Goal: Information Seeking & Learning: Learn about a topic

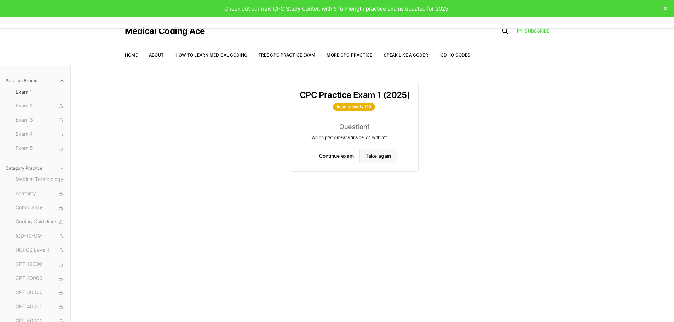
click at [377, 156] on button "Take again" at bounding box center [378, 156] width 37 height 14
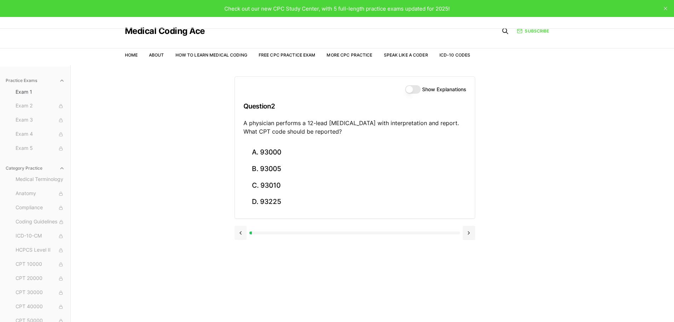
click at [238, 227] on button at bounding box center [240, 233] width 12 height 14
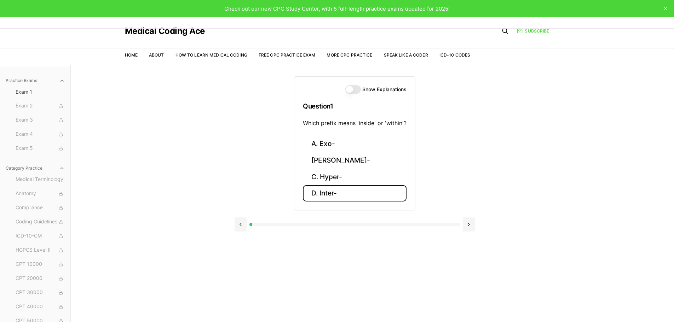
click at [339, 196] on button "D. Inter-" at bounding box center [355, 193] width 104 height 17
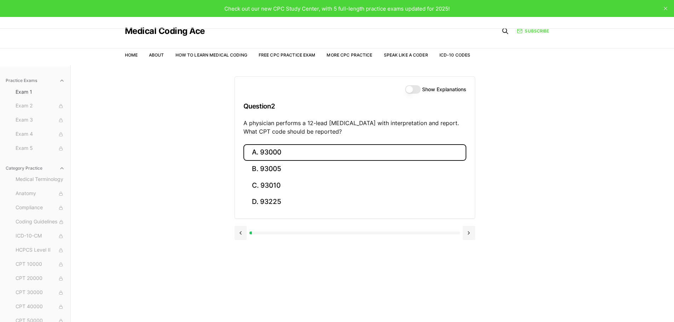
click at [274, 151] on button "A. 93000" at bounding box center [354, 152] width 223 height 17
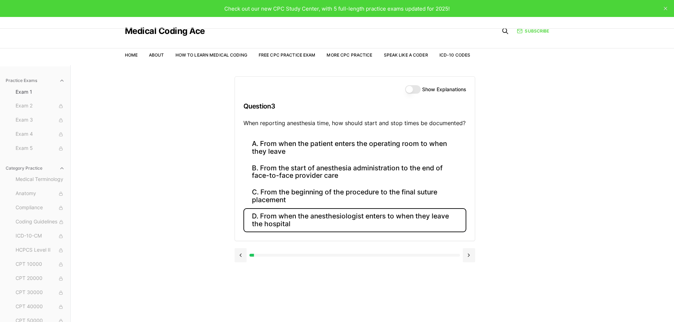
click at [359, 221] on button "D. From when the anesthesiologist enters to when they leave the hospital" at bounding box center [354, 220] width 223 height 24
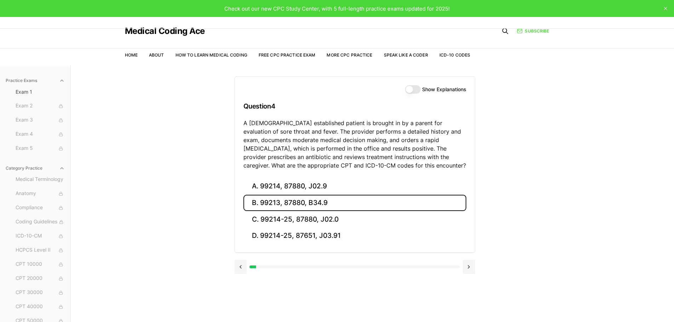
click at [301, 203] on button "B. 99213, 87880, B34.9" at bounding box center [354, 203] width 223 height 17
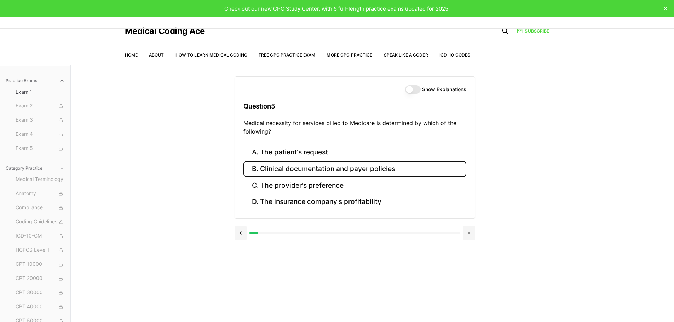
click at [313, 169] on button "B. Clinical documentation and payer policies" at bounding box center [354, 169] width 223 height 17
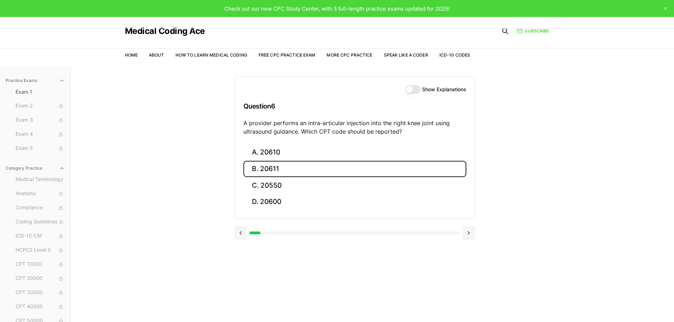
click at [301, 167] on button "B. 20611" at bounding box center [354, 169] width 223 height 17
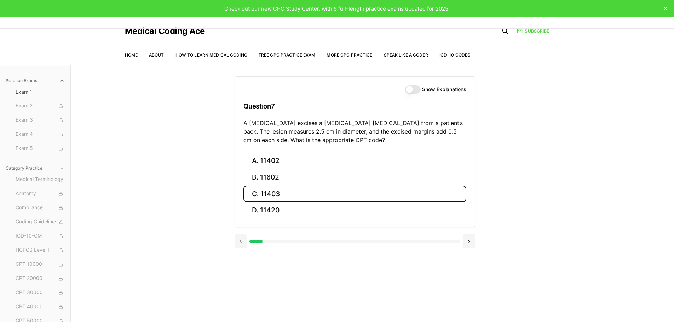
click at [298, 192] on button "C. 11403" at bounding box center [354, 194] width 223 height 17
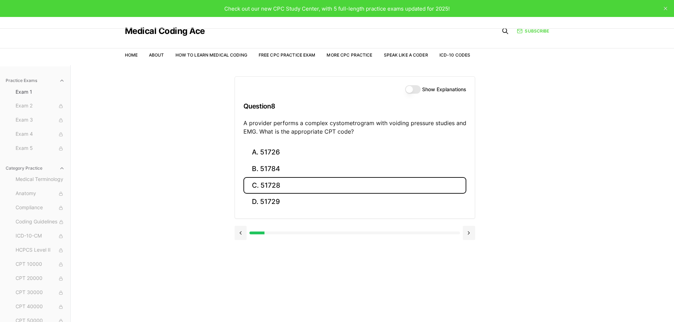
click at [286, 181] on button "C. 51728" at bounding box center [354, 185] width 223 height 17
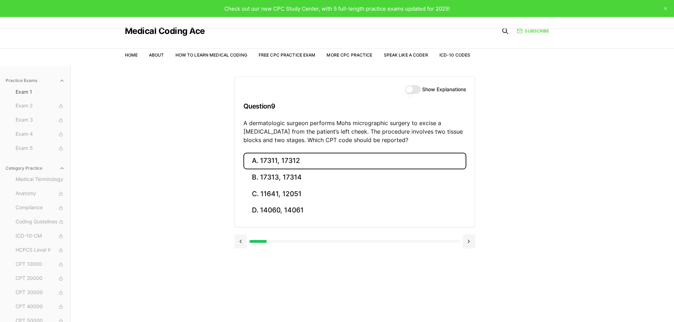
click at [280, 165] on button "A. 17311, 17312" at bounding box center [354, 161] width 223 height 17
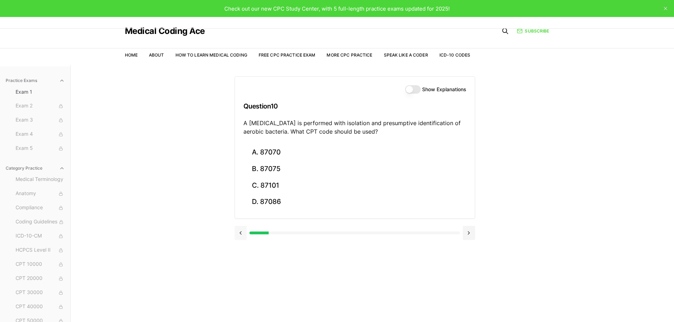
click at [242, 234] on button at bounding box center [240, 233] width 12 height 14
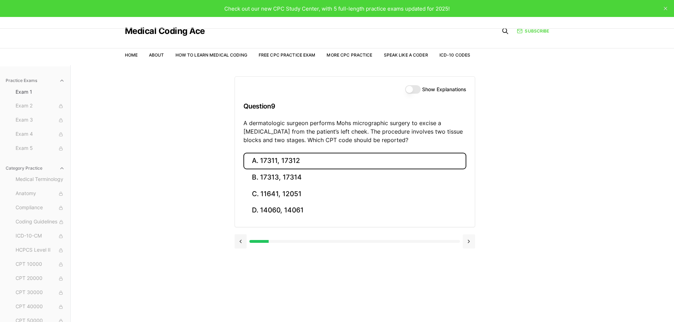
click at [467, 243] on button at bounding box center [469, 241] width 12 height 14
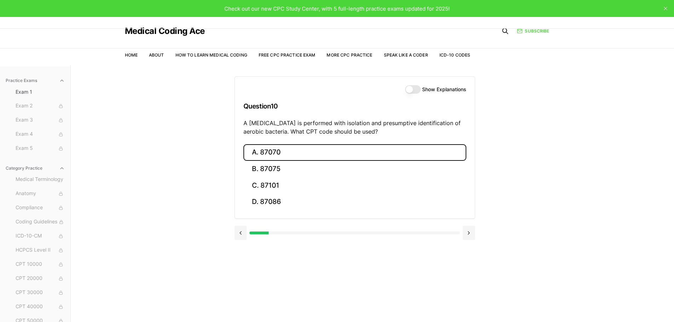
click at [306, 146] on button "A. 87070" at bounding box center [354, 152] width 223 height 17
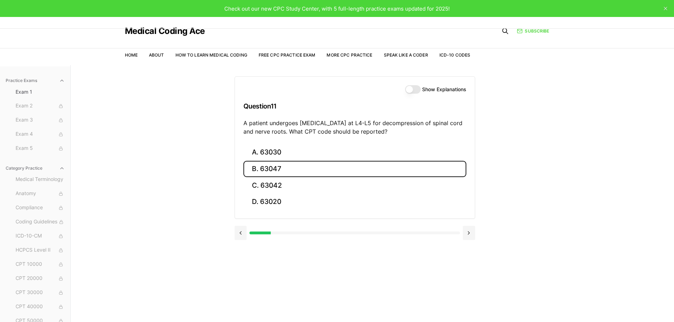
click at [290, 170] on button "B. 63047" at bounding box center [354, 169] width 223 height 17
click at [290, 170] on button "B. Z13.1" at bounding box center [354, 169] width 223 height 17
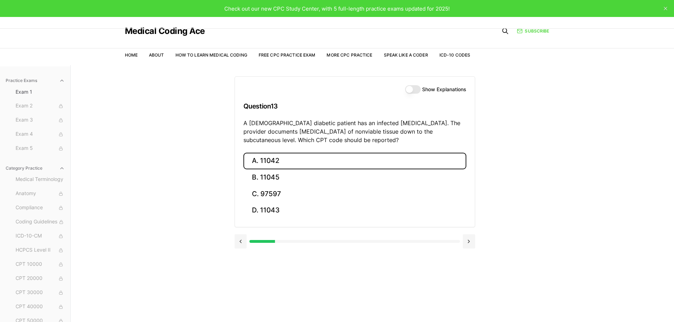
click at [313, 159] on button "A. 11042" at bounding box center [354, 161] width 223 height 17
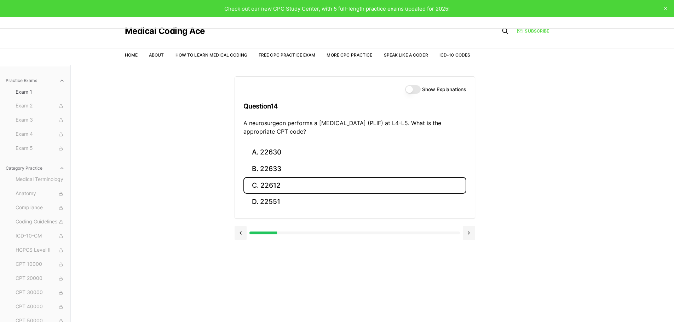
click at [315, 184] on button "C. 22612" at bounding box center [354, 185] width 223 height 17
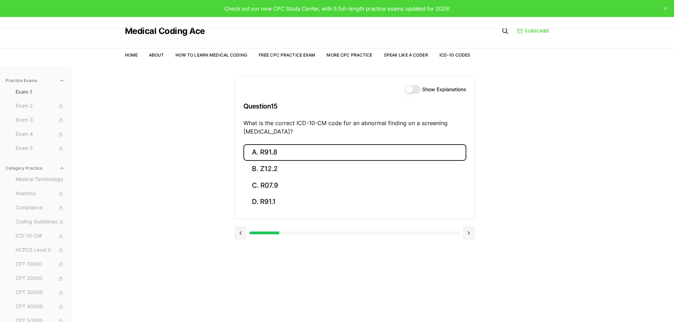
click at [286, 152] on button "A. R91.8" at bounding box center [354, 152] width 223 height 17
click at [280, 149] on button "A. 62270" at bounding box center [354, 152] width 223 height 17
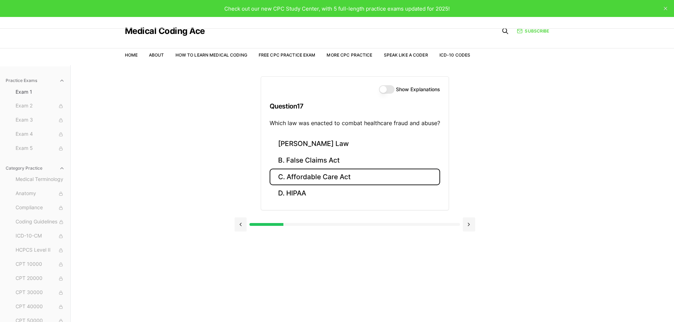
click at [371, 176] on button "C. Affordable Care Act" at bounding box center [355, 177] width 170 height 17
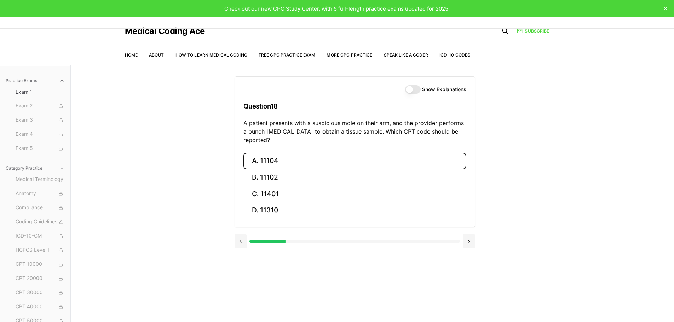
click at [302, 153] on button "A. 11104" at bounding box center [354, 161] width 223 height 17
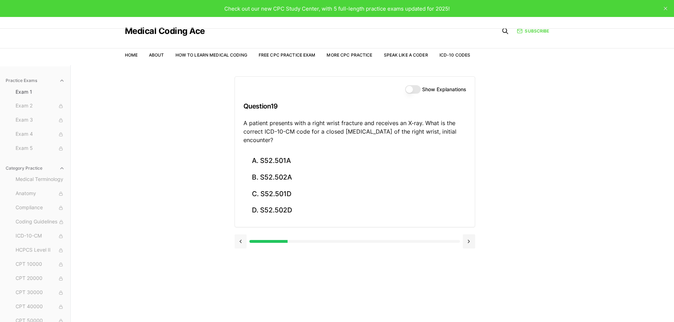
click at [240, 237] on button at bounding box center [240, 241] width 12 height 14
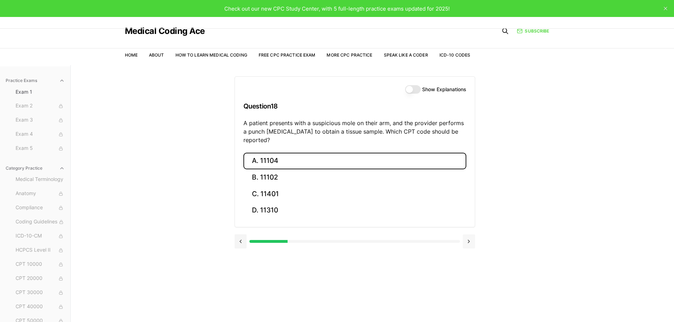
click at [463, 235] on button at bounding box center [469, 241] width 12 height 14
click at [277, 158] on button "A. S52.501A" at bounding box center [354, 161] width 223 height 17
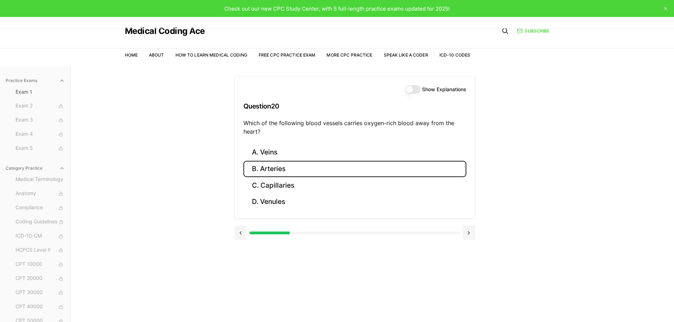
click at [318, 165] on button "B. Arteries" at bounding box center [354, 169] width 223 height 17
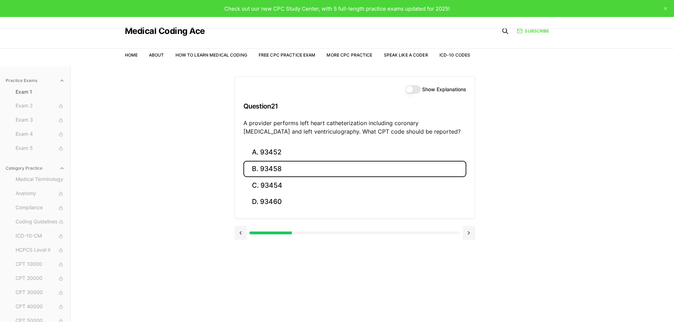
click at [309, 167] on button "B. 93458" at bounding box center [354, 169] width 223 height 17
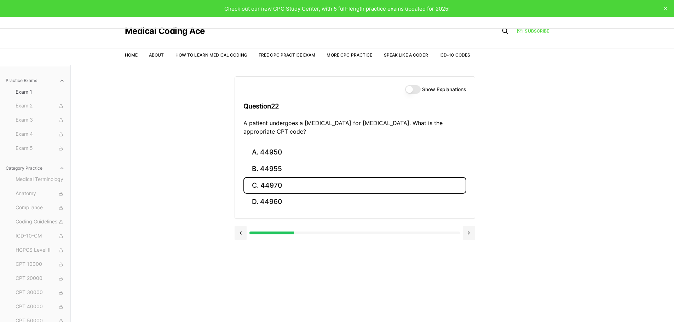
click at [306, 184] on button "C. 44970" at bounding box center [354, 185] width 223 height 17
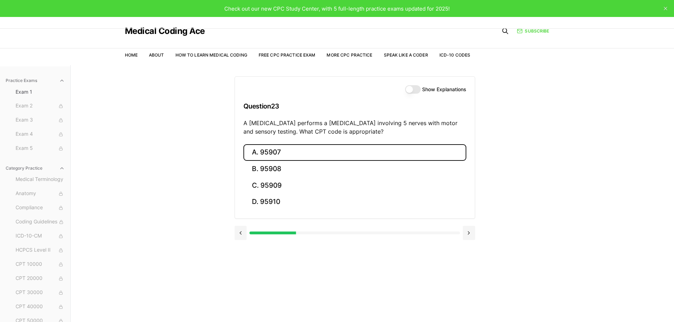
click at [264, 156] on button "A. 95907" at bounding box center [354, 152] width 223 height 17
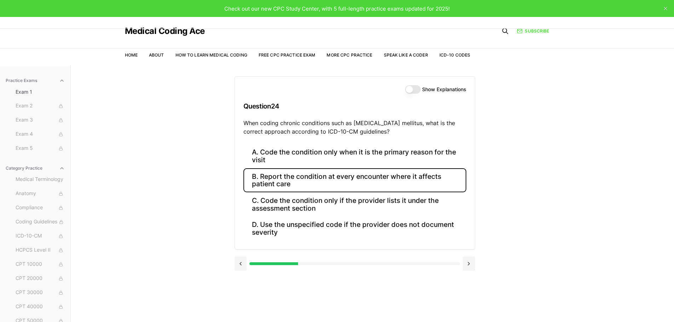
click at [314, 182] on button "B. Report the condition at every encounter where it affects patient care" at bounding box center [354, 180] width 223 height 24
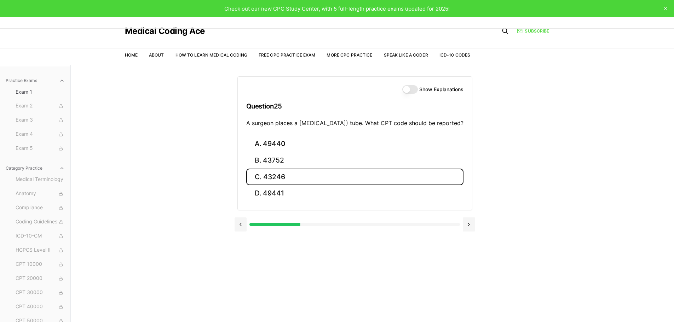
click at [319, 185] on button "C. 43246" at bounding box center [354, 177] width 217 height 17
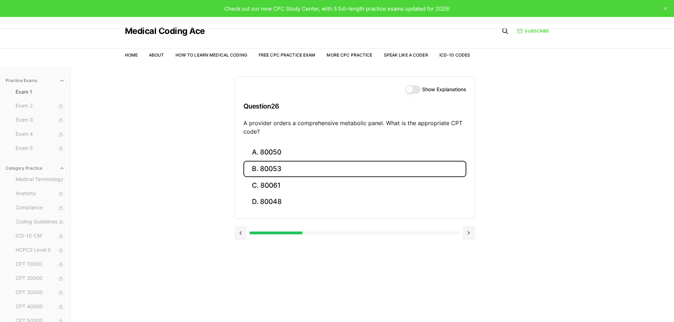
click at [295, 168] on button "B. 80053" at bounding box center [354, 169] width 223 height 17
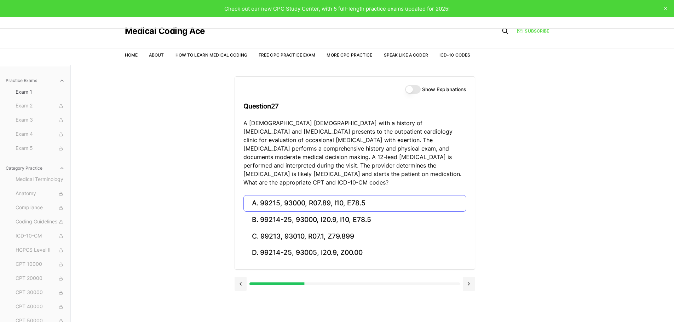
scroll to position [35, 0]
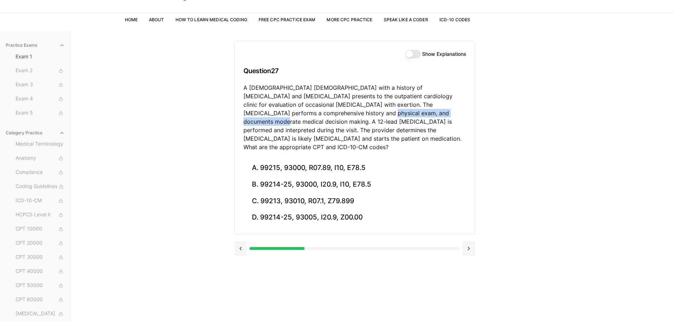
drag, startPoint x: 287, startPoint y: 114, endPoint x: 380, endPoint y: 115, distance: 93.4
click at [380, 115] on p "A [DEMOGRAPHIC_DATA] [DEMOGRAPHIC_DATA] with a history of [MEDICAL_DATA] and [M…" at bounding box center [354, 117] width 223 height 68
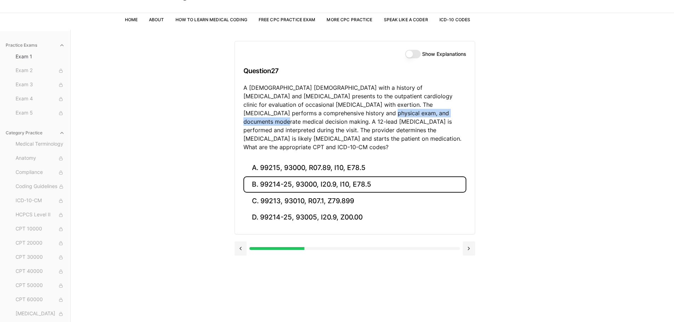
click at [338, 176] on button "B. 99214-25, 93000, I20.9, I10, E78.5" at bounding box center [354, 184] width 223 height 17
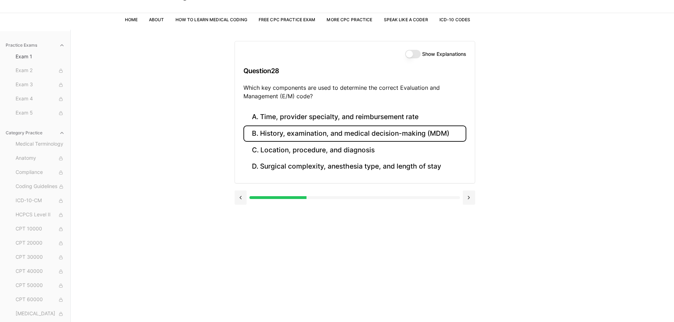
click at [308, 137] on button "B. History, examination, and medical decision-making (MDM)" at bounding box center [354, 134] width 223 height 17
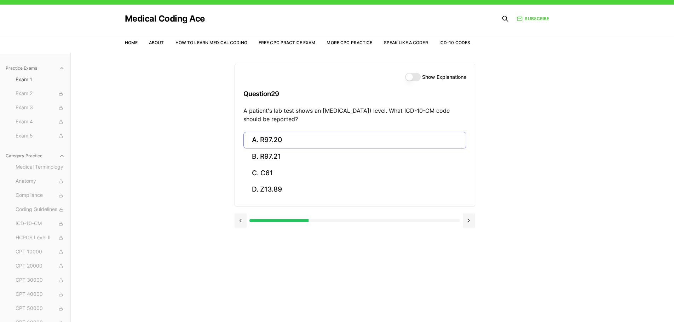
scroll to position [0, 0]
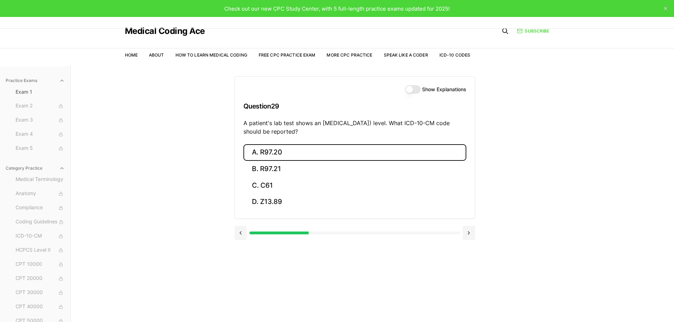
click at [294, 147] on button "A. R97.20" at bounding box center [354, 152] width 223 height 17
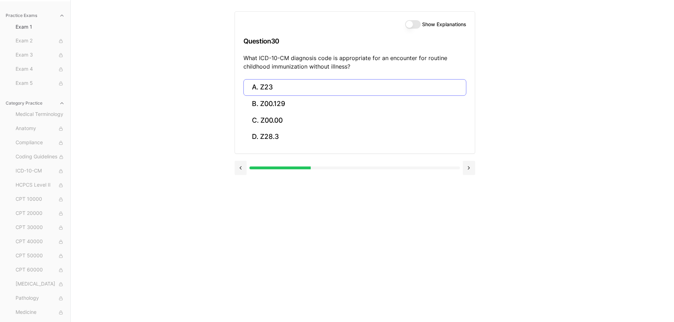
scroll to position [30, 0]
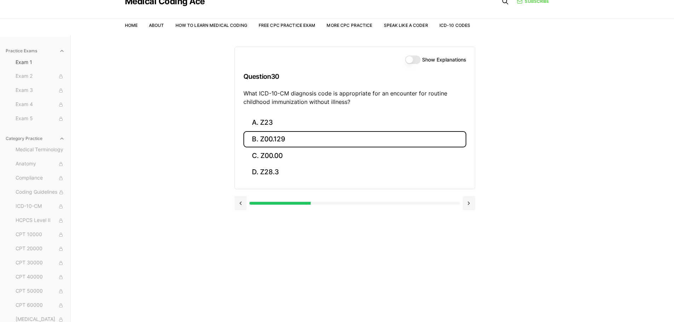
click at [302, 139] on button "B. Z00.129" at bounding box center [354, 139] width 223 height 17
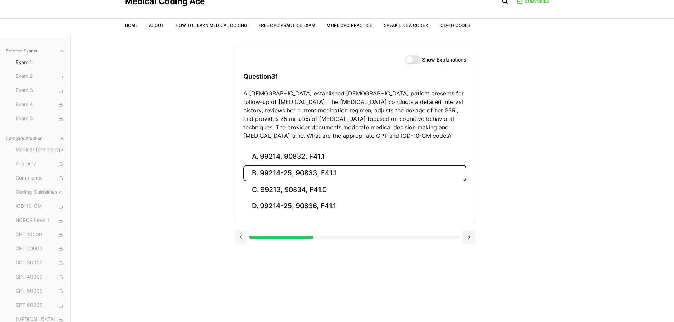
click at [274, 173] on button "B. 99214-25, 90833, F41.1" at bounding box center [354, 173] width 223 height 17
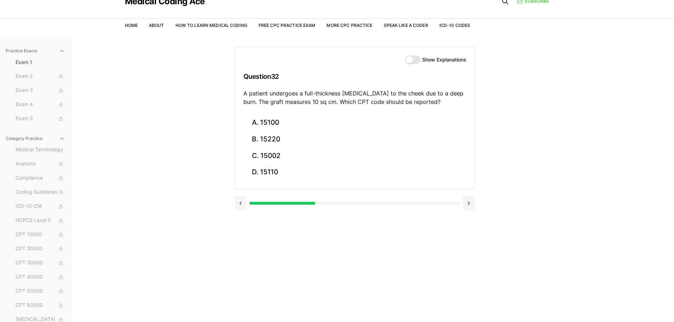
click at [416, 56] on button "Show Explanations" at bounding box center [413, 60] width 16 height 8
click at [239, 205] on button at bounding box center [240, 203] width 12 height 14
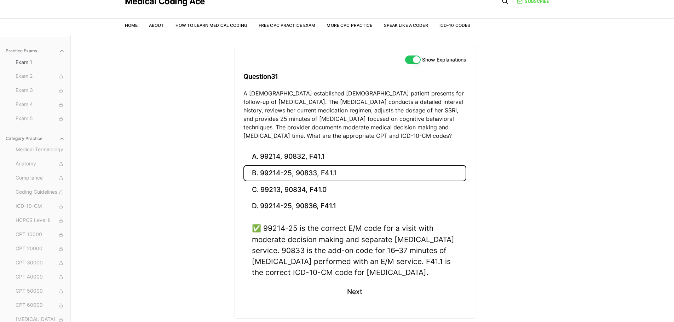
click at [417, 57] on button "Show Explanations" at bounding box center [413, 60] width 16 height 8
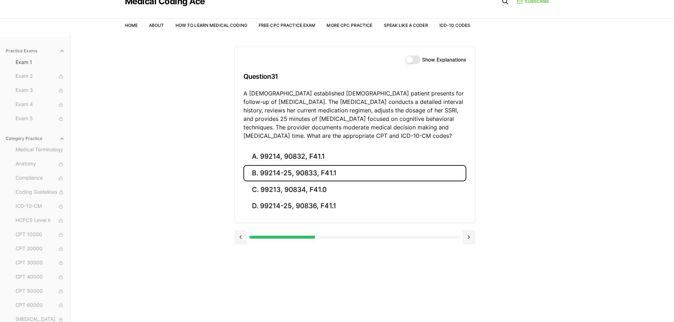
click at [415, 62] on button "Show Explanations" at bounding box center [413, 60] width 16 height 8
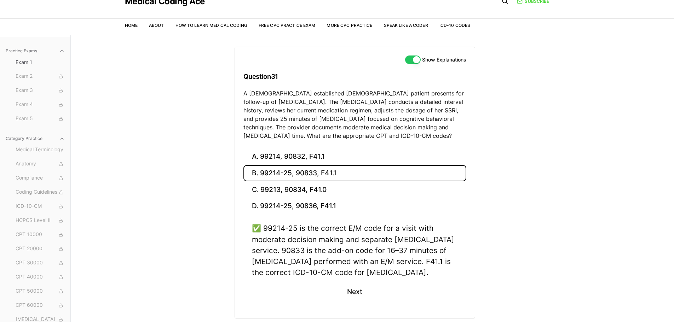
click at [408, 57] on button "Show Explanations" at bounding box center [413, 60] width 16 height 8
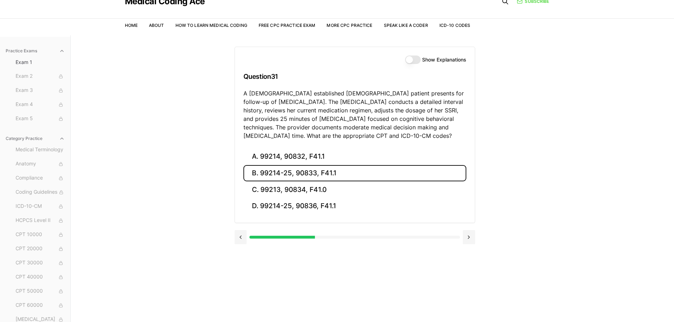
click at [415, 58] on button "Show Explanations" at bounding box center [413, 60] width 16 height 8
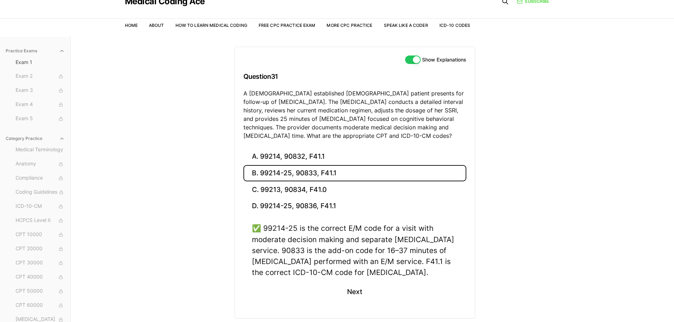
scroll to position [65, 0]
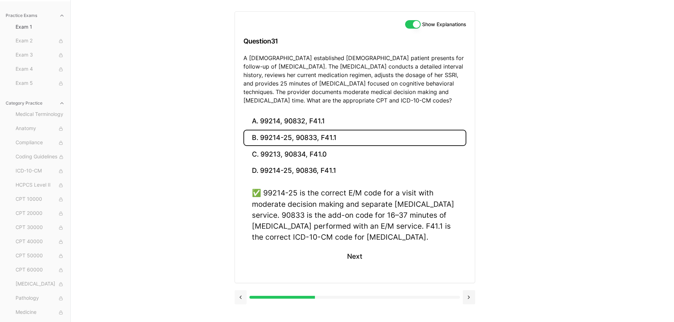
click at [243, 298] on button at bounding box center [240, 297] width 12 height 14
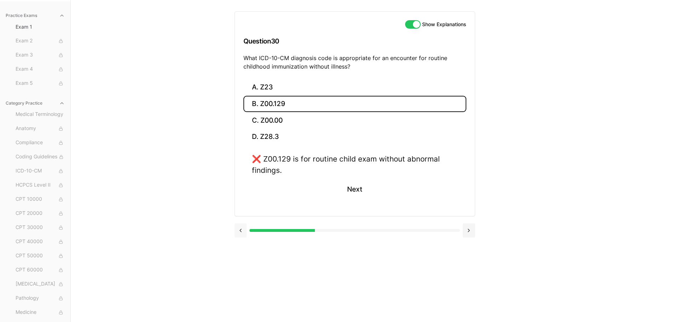
click at [242, 232] on button at bounding box center [240, 231] width 12 height 14
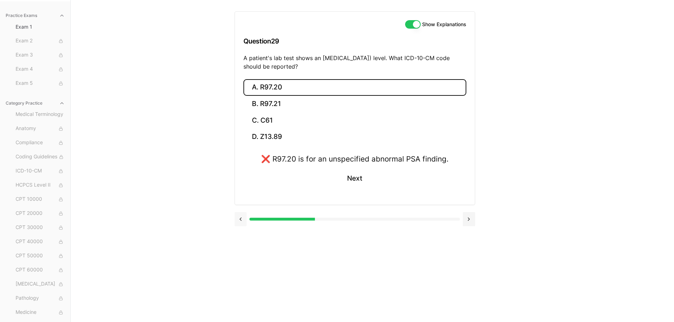
click at [239, 220] on button at bounding box center [240, 219] width 12 height 14
click at [239, 220] on div at bounding box center [354, 218] width 241 height 27
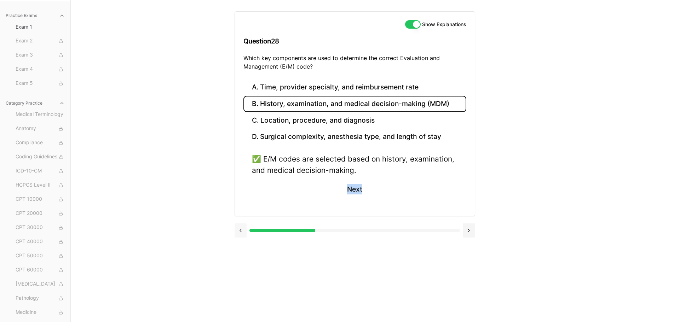
click at [239, 220] on div at bounding box center [354, 229] width 241 height 27
click at [245, 230] on button at bounding box center [240, 231] width 12 height 14
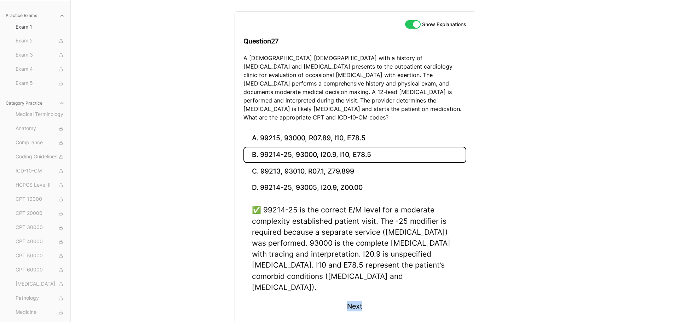
scroll to position [84, 0]
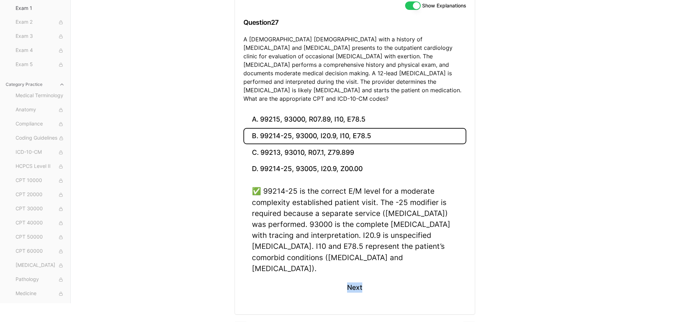
click at [234, 307] on div "Practice Exams Exam 1 Exam 2 Exam 3 Exam 4 Exam 5 Category Practice Medical Ter…" at bounding box center [337, 183] width 674 height 318
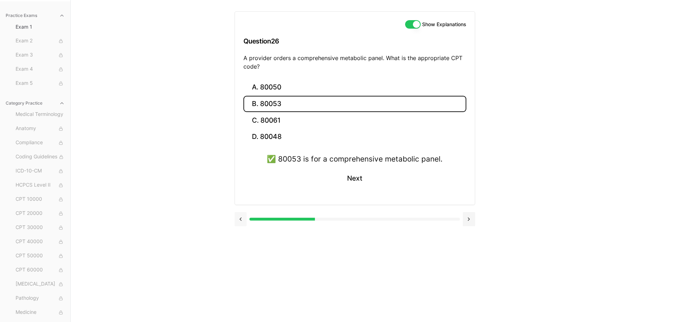
scroll to position [65, 0]
click at [238, 215] on button at bounding box center [240, 219] width 12 height 14
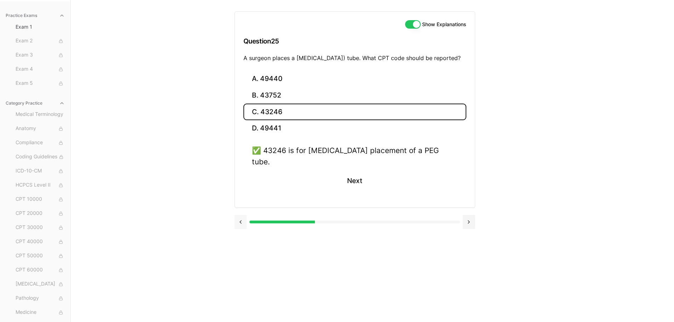
click at [238, 215] on button at bounding box center [240, 222] width 12 height 14
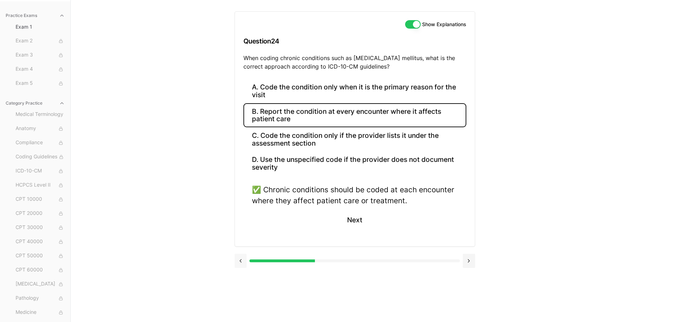
click at [240, 257] on button at bounding box center [240, 261] width 12 height 14
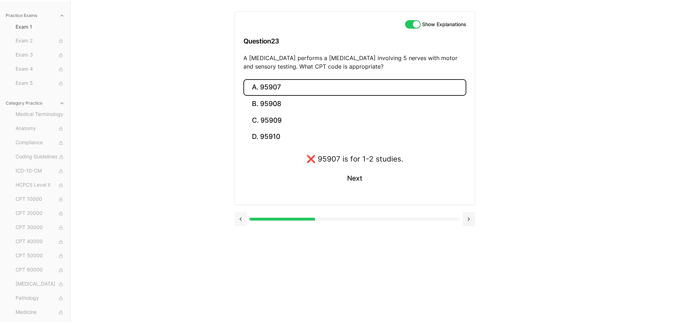
click at [234, 221] on button at bounding box center [240, 219] width 12 height 14
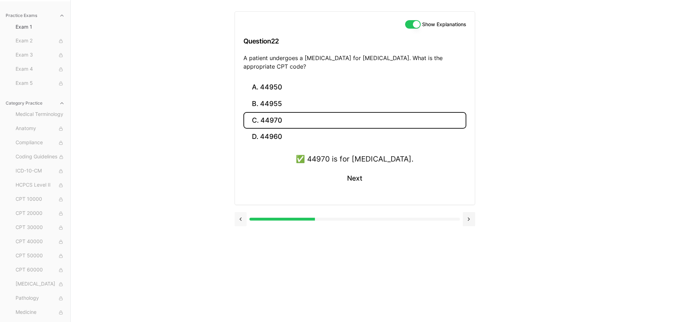
click at [237, 220] on button at bounding box center [240, 219] width 12 height 14
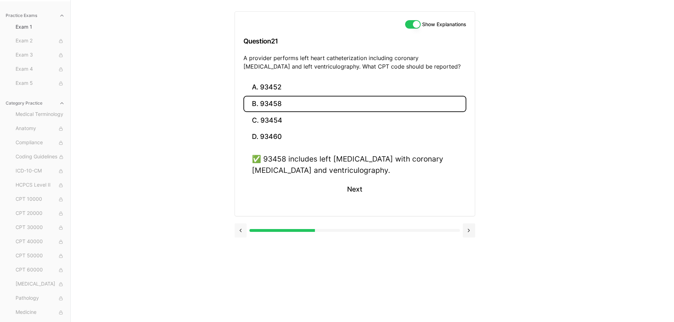
click at [237, 220] on div at bounding box center [354, 229] width 241 height 27
click at [237, 234] on button at bounding box center [240, 231] width 12 height 14
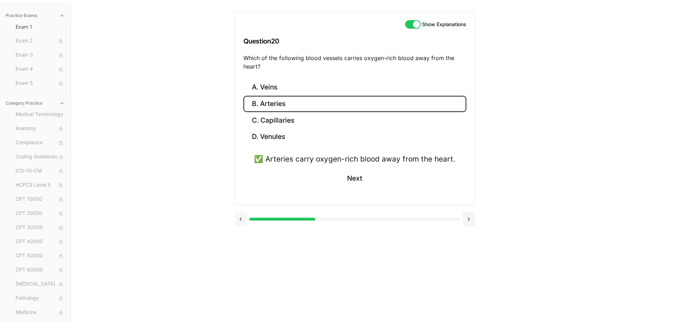
click at [238, 220] on button at bounding box center [240, 219] width 12 height 14
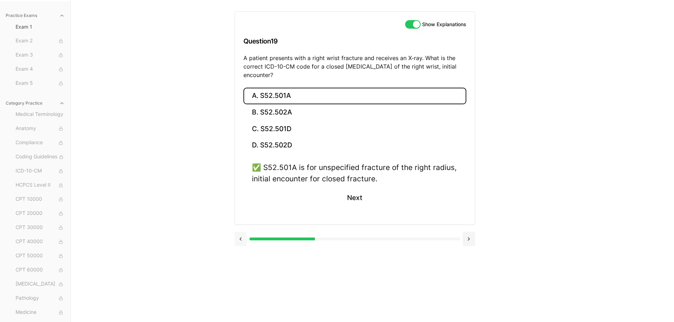
click at [245, 241] on button at bounding box center [240, 239] width 12 height 14
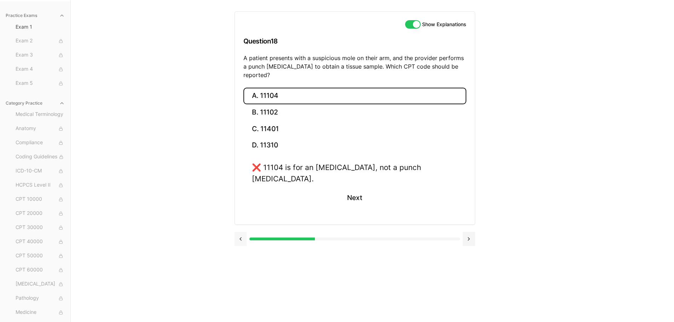
click at [236, 232] on button at bounding box center [240, 239] width 12 height 14
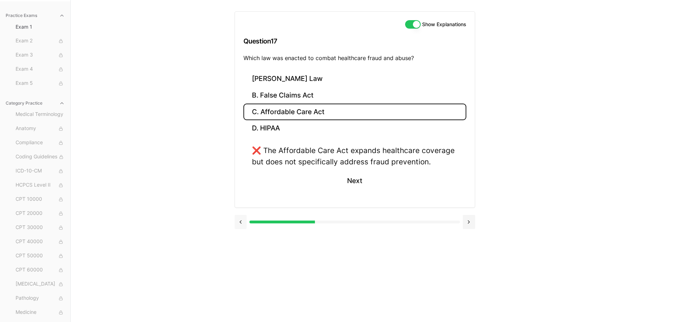
click at [240, 224] on button at bounding box center [240, 222] width 12 height 14
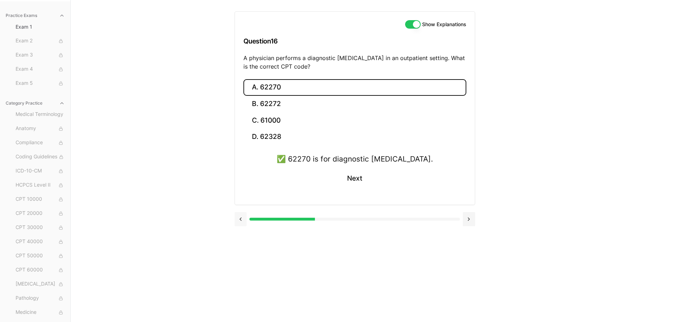
click at [243, 221] on button at bounding box center [240, 219] width 12 height 14
click at [242, 226] on button at bounding box center [240, 219] width 12 height 14
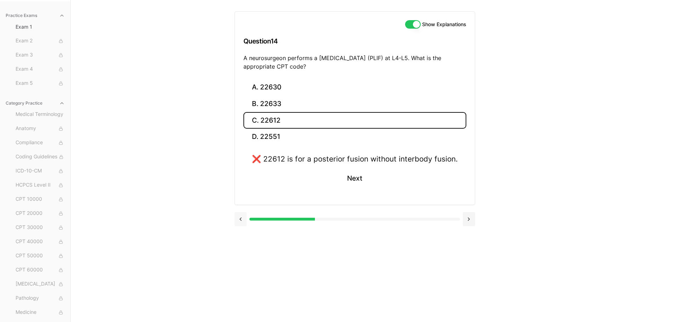
click at [242, 220] on button at bounding box center [240, 219] width 12 height 14
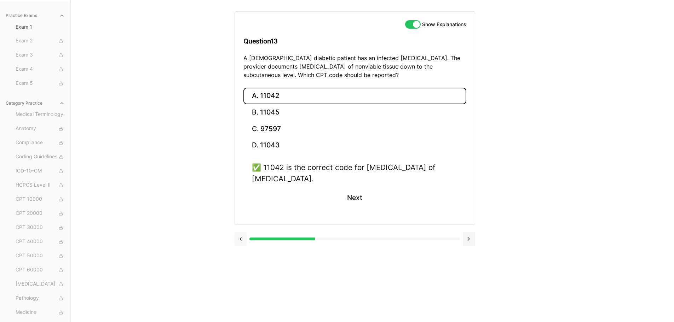
click at [236, 244] on button at bounding box center [240, 239] width 12 height 14
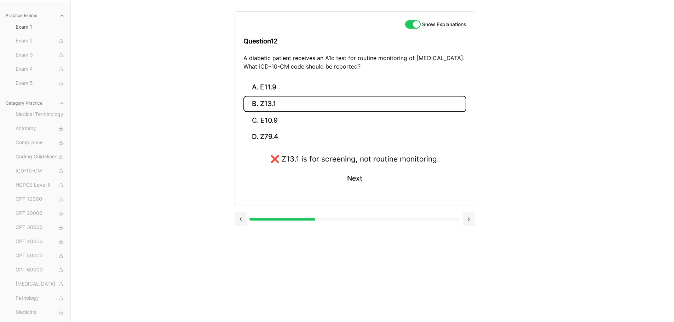
click at [241, 211] on div at bounding box center [354, 218] width 241 height 27
click at [240, 220] on button at bounding box center [240, 219] width 12 height 14
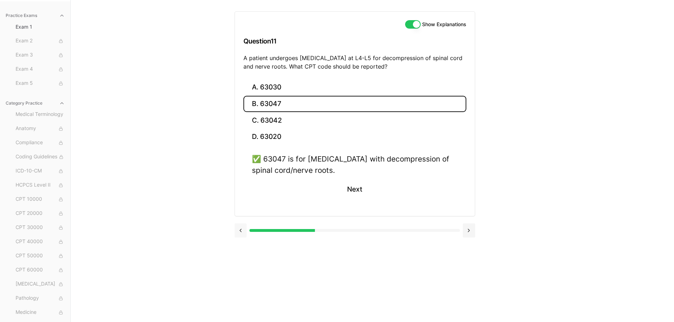
click at [244, 234] on button at bounding box center [240, 231] width 12 height 14
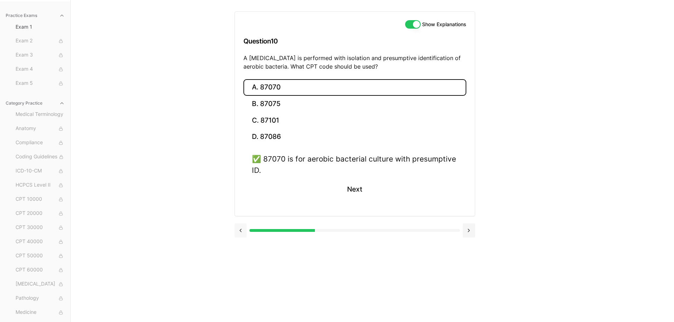
click at [240, 231] on button at bounding box center [240, 231] width 12 height 14
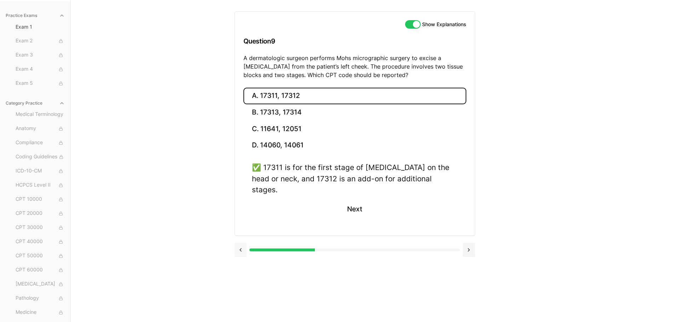
click at [241, 243] on button at bounding box center [240, 250] width 12 height 14
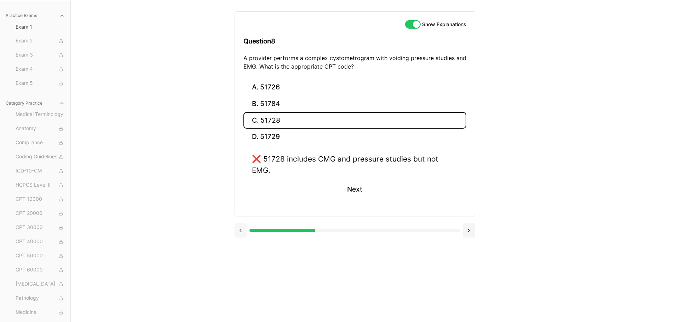
click at [239, 224] on button at bounding box center [240, 231] width 12 height 14
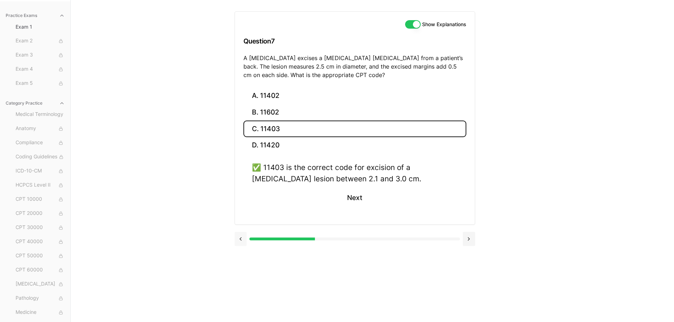
click at [239, 239] on button at bounding box center [240, 239] width 12 height 14
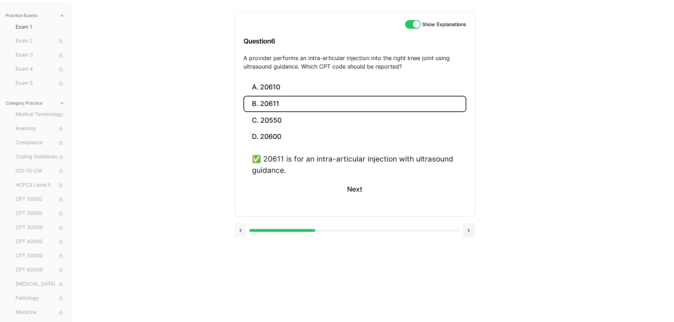
click at [242, 233] on button at bounding box center [240, 231] width 12 height 14
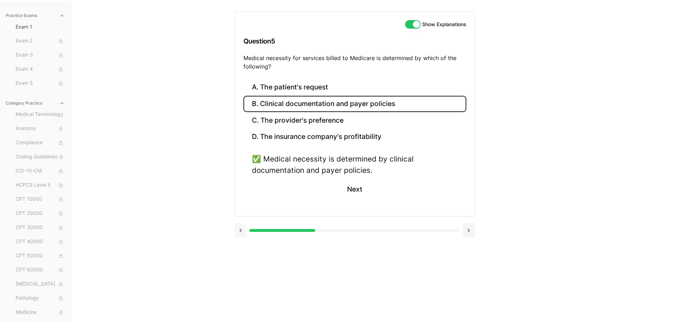
click at [243, 232] on button at bounding box center [240, 231] width 12 height 14
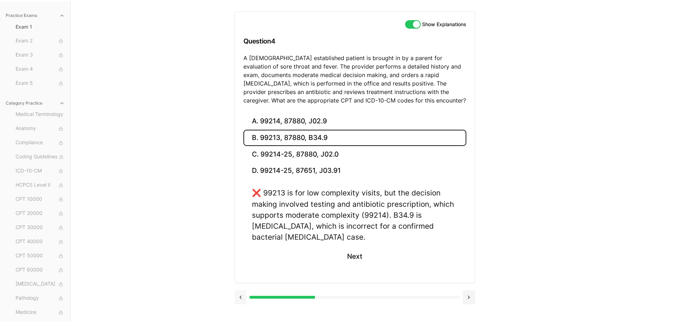
click at [242, 297] on button at bounding box center [240, 297] width 12 height 14
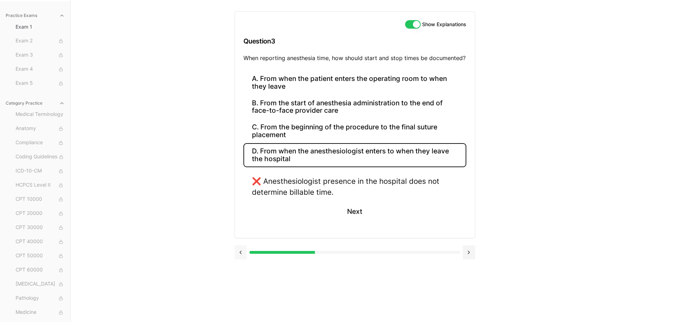
click at [242, 252] on button at bounding box center [240, 252] width 12 height 14
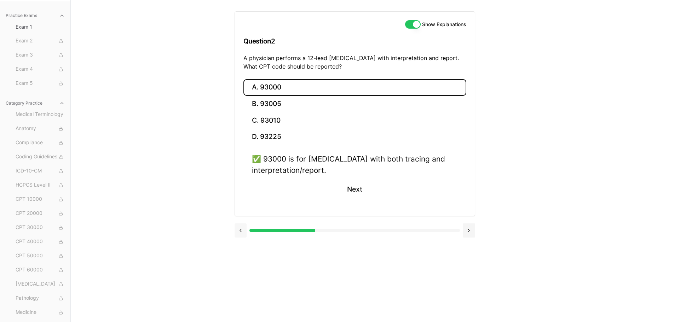
click at [241, 231] on button at bounding box center [240, 231] width 12 height 14
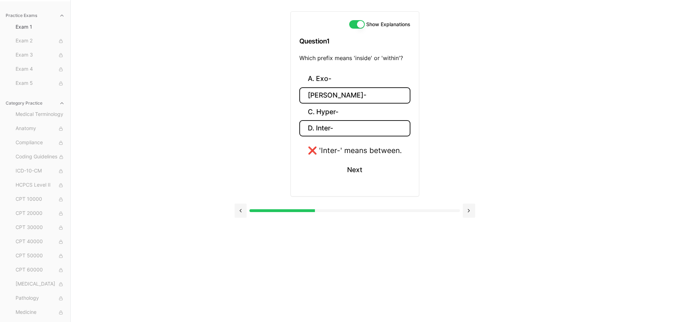
click at [327, 96] on button "[PERSON_NAME]-" at bounding box center [354, 95] width 111 height 17
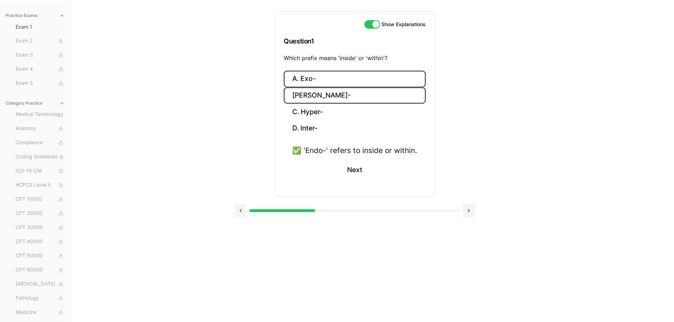
click at [324, 84] on button "A. Exo-" at bounding box center [355, 79] width 142 height 17
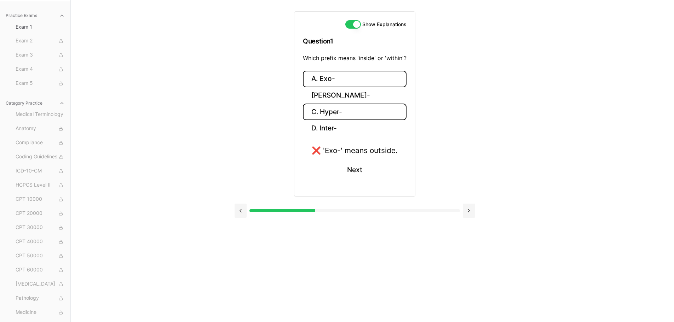
click at [323, 117] on button "C. Hyper-" at bounding box center [355, 112] width 104 height 17
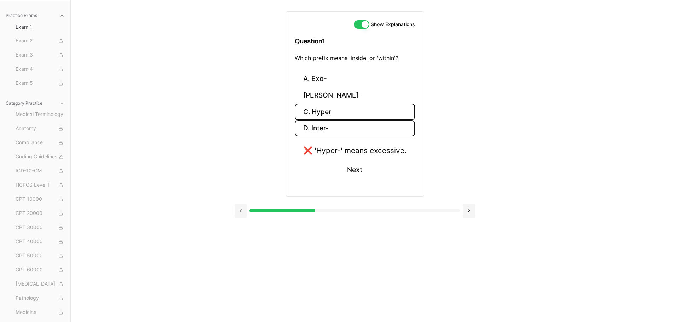
click at [325, 133] on button "D. Inter-" at bounding box center [355, 128] width 120 height 17
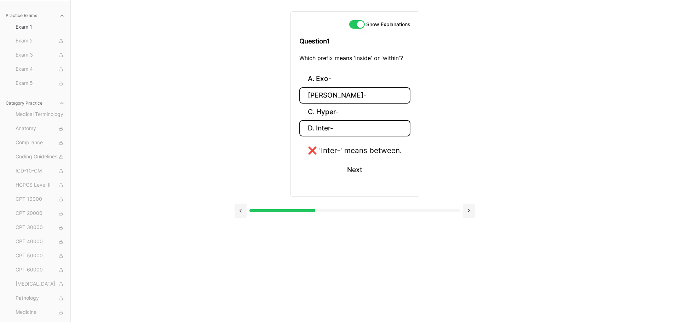
click at [326, 95] on button "[PERSON_NAME]-" at bounding box center [354, 95] width 111 height 17
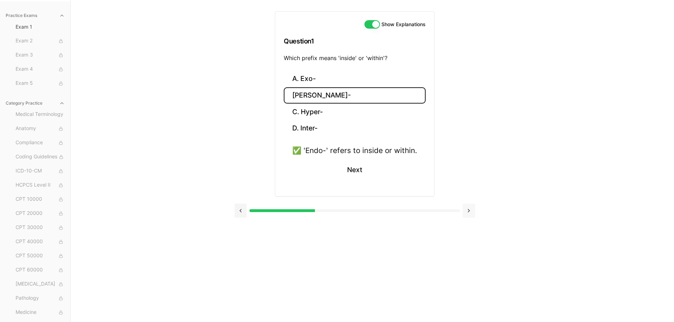
click at [469, 213] on button at bounding box center [469, 211] width 12 height 14
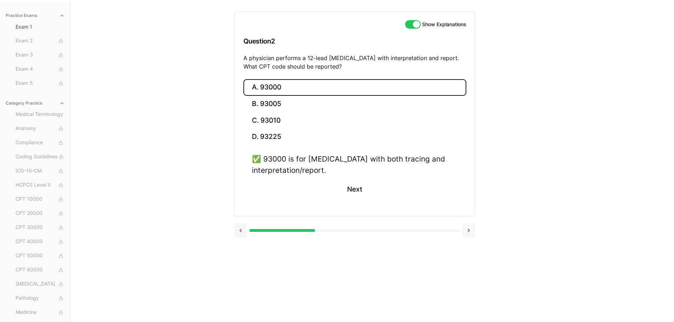
click at [470, 230] on button at bounding box center [469, 231] width 12 height 14
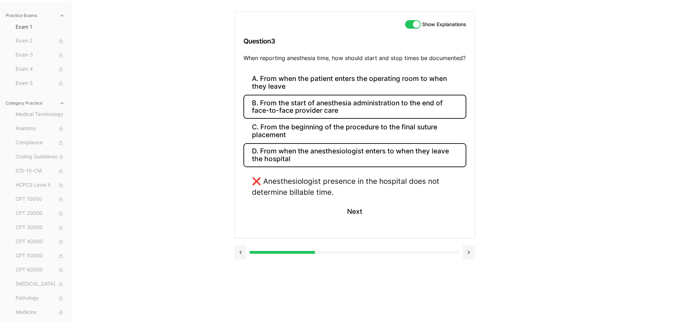
click at [316, 114] on button "B. From the start of anesthesia administration to the end of face-to-face provi…" at bounding box center [354, 107] width 223 height 24
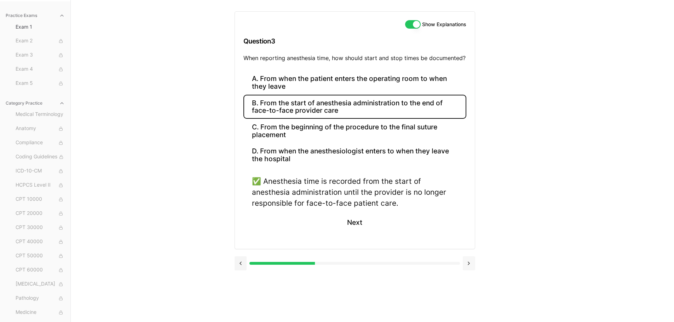
click at [468, 262] on button at bounding box center [469, 263] width 12 height 14
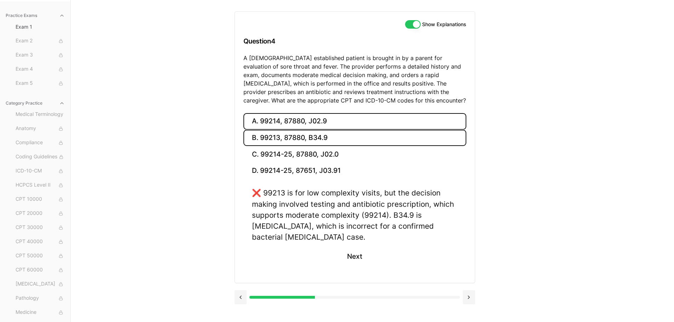
click at [296, 128] on button "A. 99214, 87880, J02.9" at bounding box center [354, 121] width 223 height 17
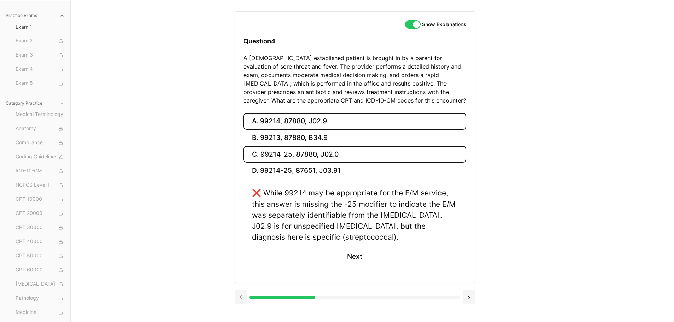
click at [295, 152] on button "C. 99214-25, 87880, J02.0" at bounding box center [354, 154] width 223 height 17
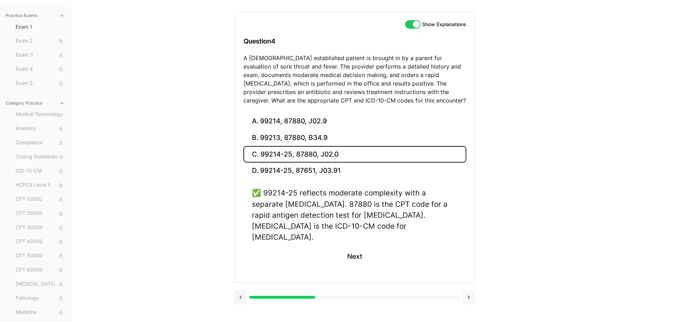
click at [466, 290] on button at bounding box center [469, 297] width 12 height 14
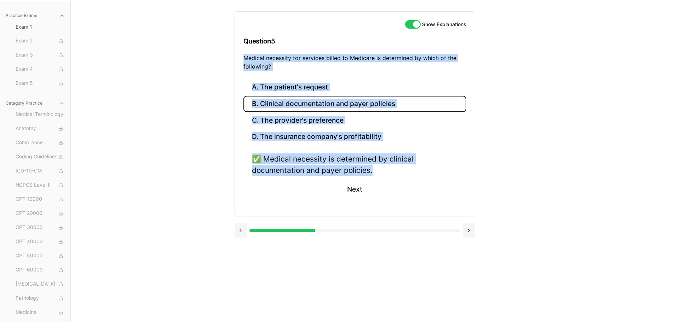
drag, startPoint x: 380, startPoint y: 173, endPoint x: 244, endPoint y: 60, distance: 177.0
click at [244, 60] on div "Show Explanations Question 5 Medical necessity for services billed to Medicare …" at bounding box center [354, 113] width 241 height 205
copy div "Medical necessity for services billed to Medicare is determined by which of the…"
click at [241, 183] on div "A. The patient's request B. Clinical documentation and payer policies C. The pr…" at bounding box center [355, 147] width 240 height 137
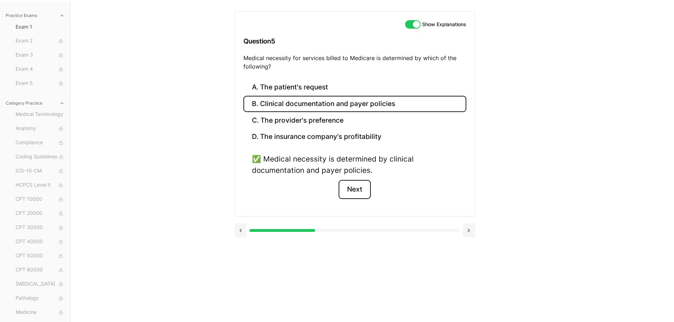
click at [361, 190] on button "Next" at bounding box center [354, 189] width 32 height 19
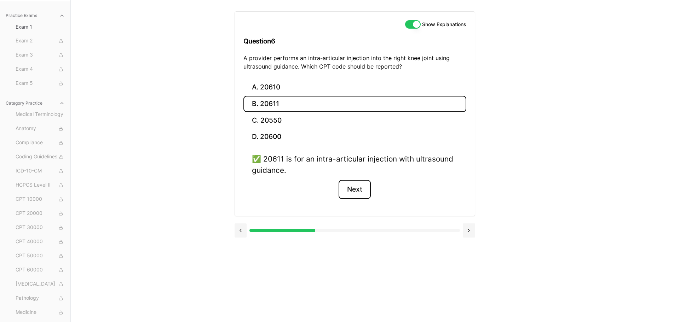
click at [358, 190] on button "Next" at bounding box center [354, 189] width 32 height 19
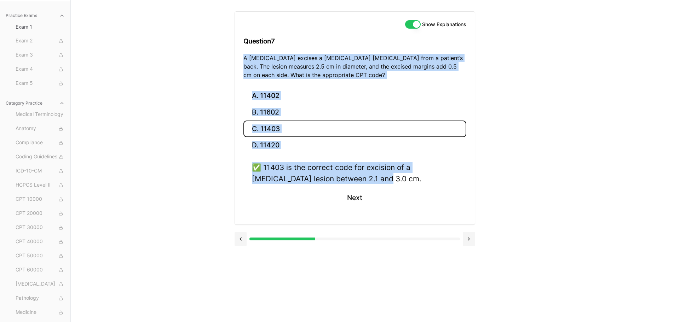
drag, startPoint x: 367, startPoint y: 178, endPoint x: 240, endPoint y: 62, distance: 172.3
click at [240, 62] on div "Show Explanations Question 7 A [MEDICAL_DATA] excises a [MEDICAL_DATA] [MEDICAL…" at bounding box center [354, 118] width 241 height 214
copy div "A [MEDICAL_DATA] excises a [MEDICAL_DATA] [MEDICAL_DATA] from a patient’s back.…"
click at [214, 109] on div "Practice Exams Exam 1 Exam 2 Exam 3 Exam 4 Exam 5 Category Practice Medical Ter…" at bounding box center [337, 161] width 674 height 322
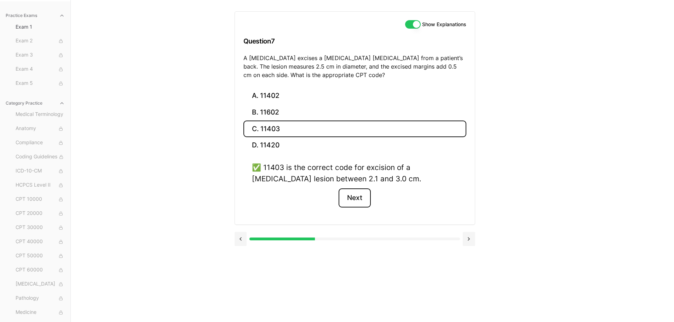
click at [355, 200] on button "Next" at bounding box center [354, 198] width 32 height 19
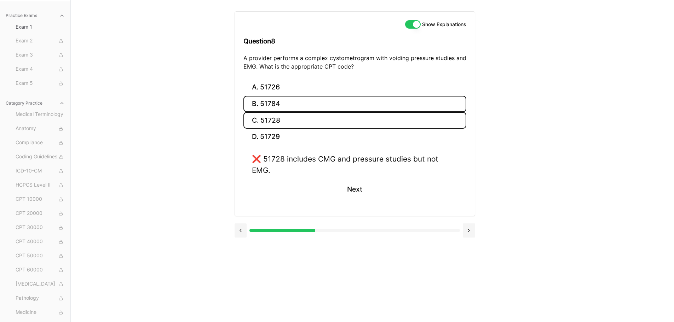
click at [282, 99] on button "B. 51784" at bounding box center [354, 104] width 223 height 17
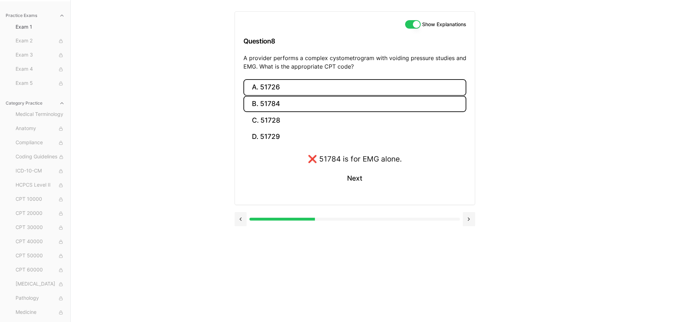
click at [285, 89] on button "A. 51726" at bounding box center [354, 87] width 223 height 17
click at [303, 120] on button "C. 51728" at bounding box center [354, 120] width 223 height 17
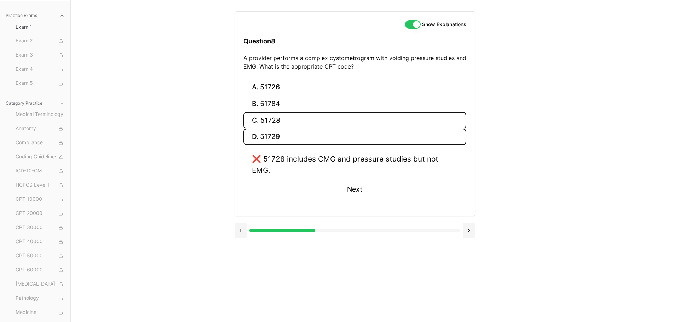
click at [282, 139] on button "D. 51729" at bounding box center [354, 137] width 223 height 17
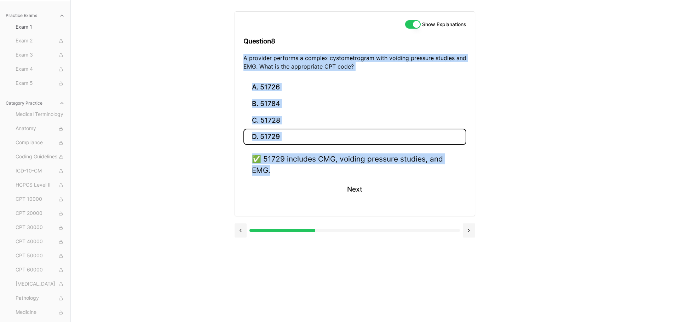
drag, startPoint x: 282, startPoint y: 174, endPoint x: 239, endPoint y: 58, distance: 123.5
click at [239, 58] on div "Show Explanations Question 8 A provider performs a complex cystometrogram with …" at bounding box center [354, 113] width 241 height 205
copy div "A provider performs a complex cystometrogram with voiding pressure studies and …"
click at [386, 161] on div "✅ 51729 includes CMG, voiding pressure studies, and EMG." at bounding box center [355, 165] width 206 height 22
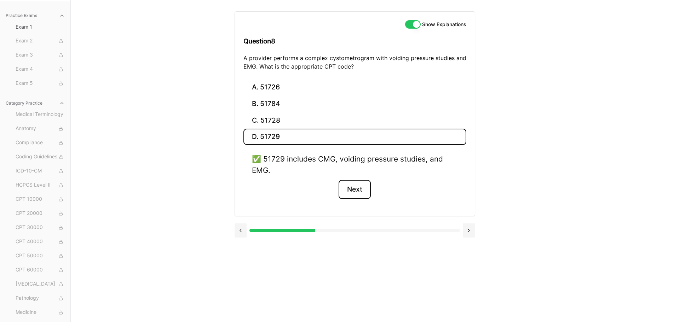
click at [354, 188] on button "Next" at bounding box center [354, 189] width 32 height 19
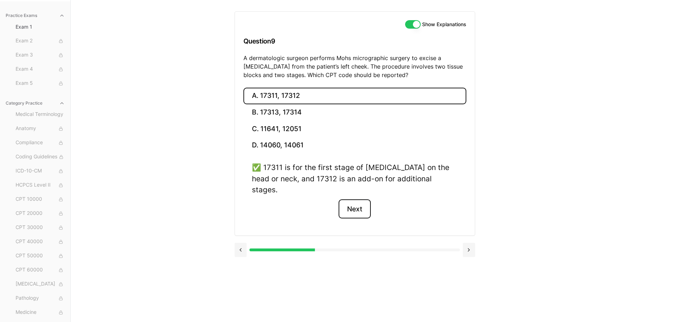
click at [349, 199] on button "Next" at bounding box center [354, 208] width 32 height 19
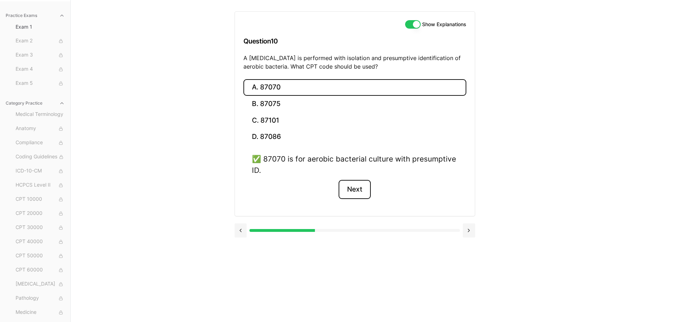
click at [344, 192] on button "Next" at bounding box center [354, 189] width 32 height 19
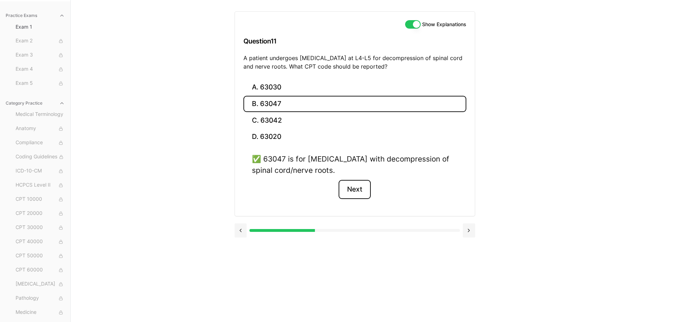
click at [359, 189] on button "Next" at bounding box center [354, 189] width 32 height 19
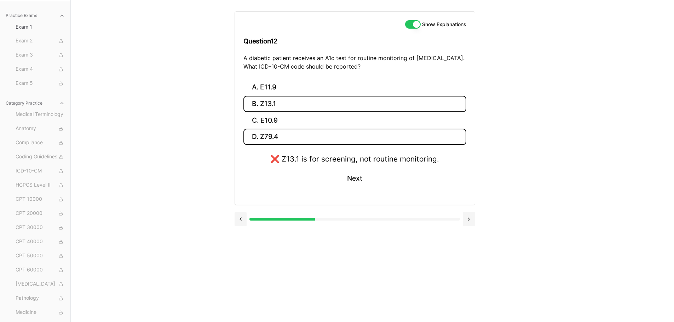
click at [261, 143] on button "D. Z79.4" at bounding box center [354, 137] width 223 height 17
click at [275, 106] on button "B. Z13.1" at bounding box center [354, 104] width 223 height 17
click at [271, 122] on button "C. E10.9" at bounding box center [354, 120] width 223 height 17
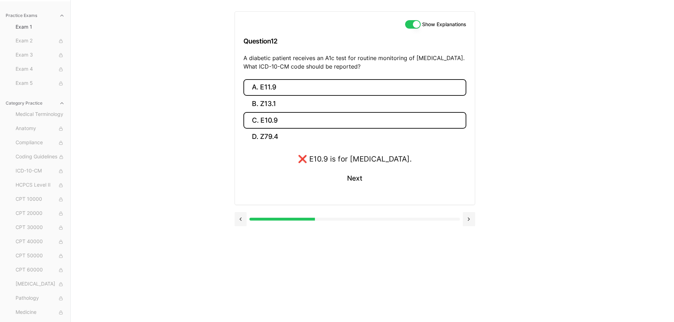
click at [268, 84] on button "A. E11.9" at bounding box center [354, 87] width 223 height 17
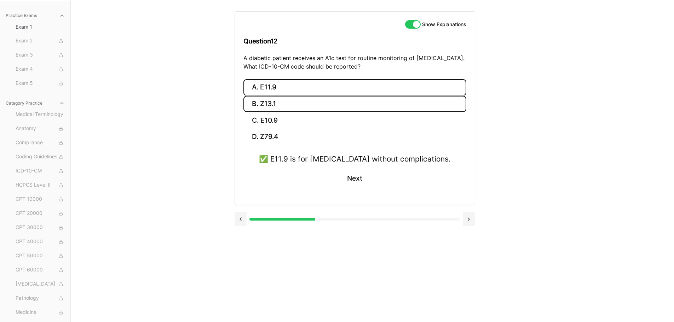
click at [283, 107] on button "B. Z13.1" at bounding box center [354, 104] width 223 height 17
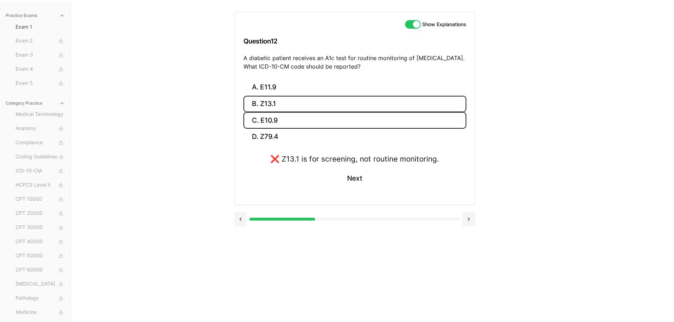
click at [271, 117] on button "C. E10.9" at bounding box center [354, 120] width 223 height 17
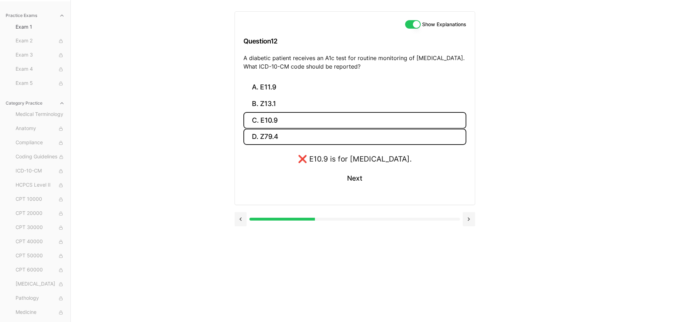
click at [272, 135] on button "D. Z79.4" at bounding box center [354, 137] width 223 height 17
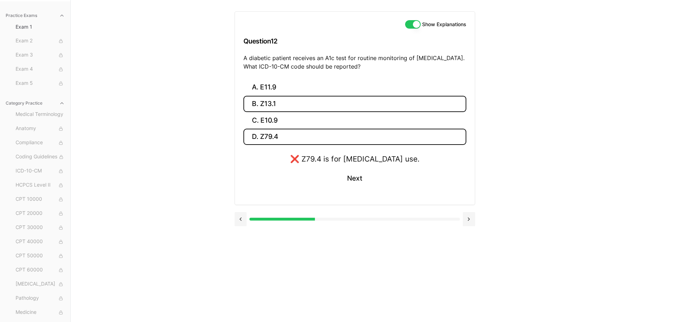
click at [273, 100] on button "B. Z13.1" at bounding box center [354, 104] width 223 height 17
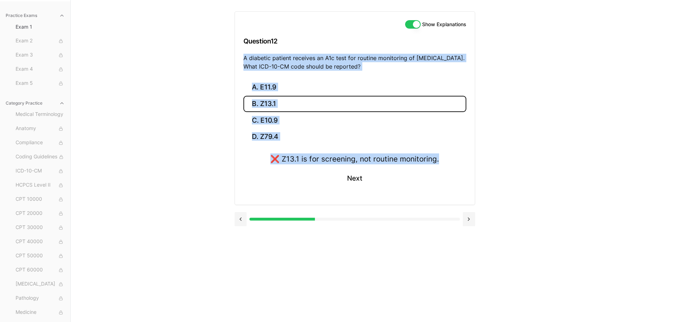
drag, startPoint x: 452, startPoint y: 160, endPoint x: 244, endPoint y: 58, distance: 232.1
click at [244, 58] on div "Show Explanations Question 12 A diabetic patient receives an A1c test for routi…" at bounding box center [354, 108] width 241 height 194
copy div "A diabetic patient receives an A1c test for routine monitoring of [MEDICAL_DATA…"
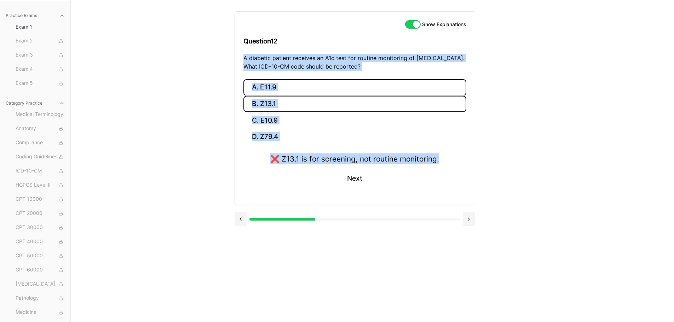
click at [251, 82] on button "A. E11.9" at bounding box center [354, 87] width 223 height 17
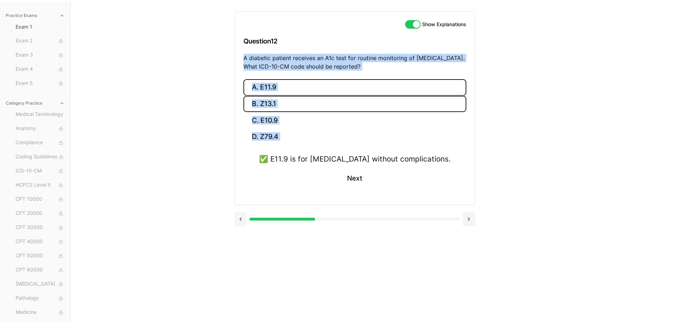
click at [268, 103] on button "B. Z13.1" at bounding box center [354, 104] width 223 height 17
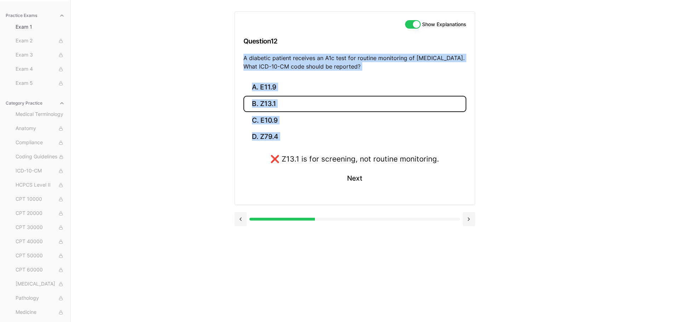
click at [328, 76] on div "Show Explanations Question 12 A diabetic patient receives an A1c test for routi…" at bounding box center [355, 46] width 240 height 68
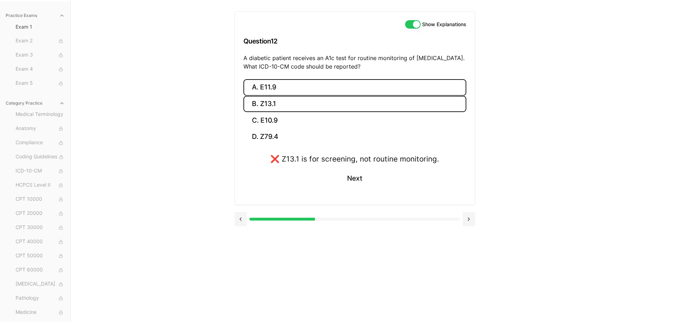
click at [291, 85] on button "A. E11.9" at bounding box center [354, 87] width 223 height 17
click at [289, 107] on button "B. Z13.1" at bounding box center [354, 104] width 223 height 17
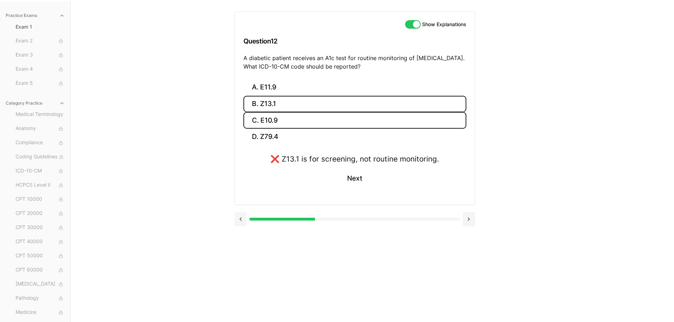
click at [290, 123] on button "C. E10.9" at bounding box center [354, 120] width 223 height 17
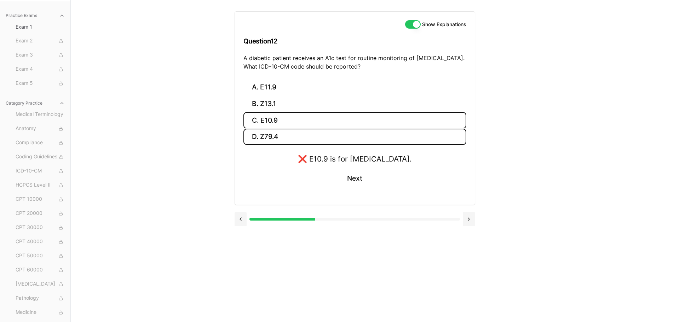
click at [291, 130] on button "D. Z79.4" at bounding box center [354, 137] width 223 height 17
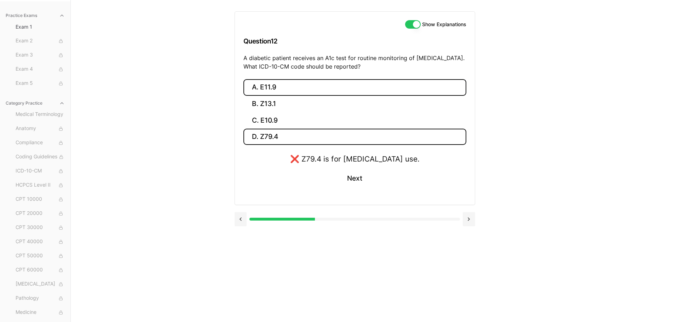
click at [260, 85] on button "A. E11.9" at bounding box center [354, 87] width 223 height 17
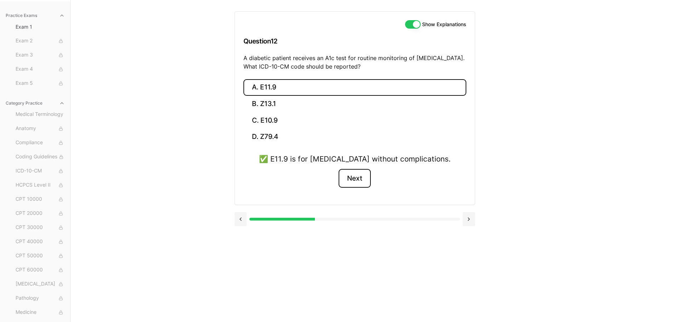
click at [360, 178] on button "Next" at bounding box center [354, 178] width 32 height 19
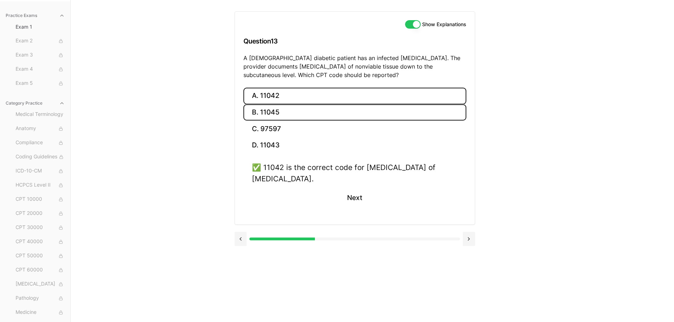
click at [263, 112] on button "B. 11045" at bounding box center [354, 112] width 223 height 17
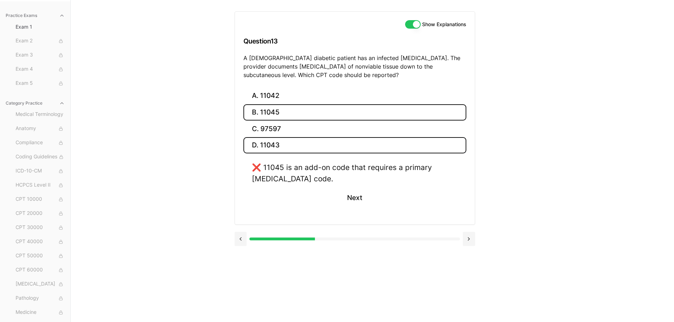
click at [264, 140] on button "D. 11043" at bounding box center [354, 145] width 223 height 17
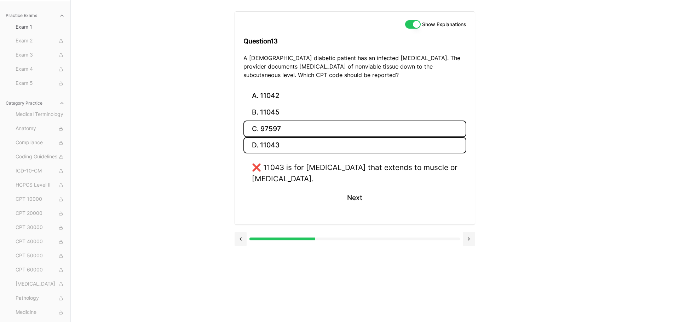
click at [294, 131] on button "C. 97597" at bounding box center [354, 129] width 223 height 17
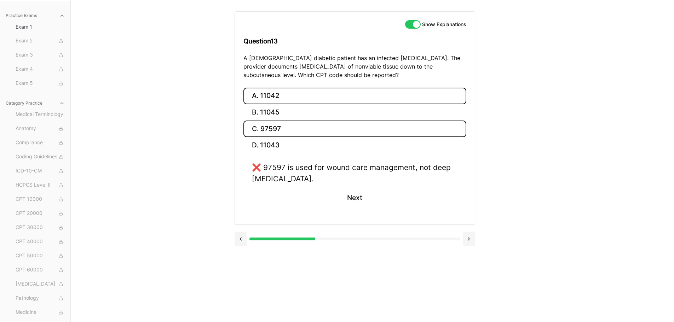
click at [289, 101] on button "A. 11042" at bounding box center [354, 96] width 223 height 17
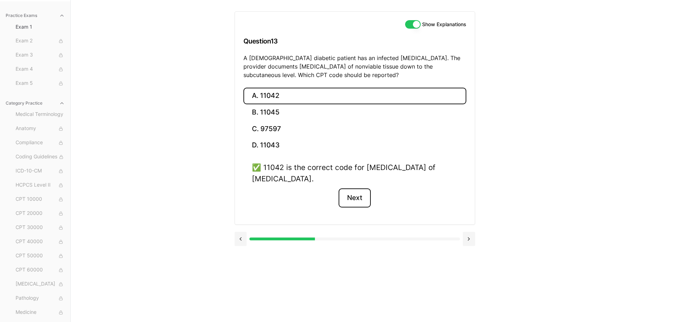
click at [354, 202] on button "Next" at bounding box center [354, 198] width 32 height 19
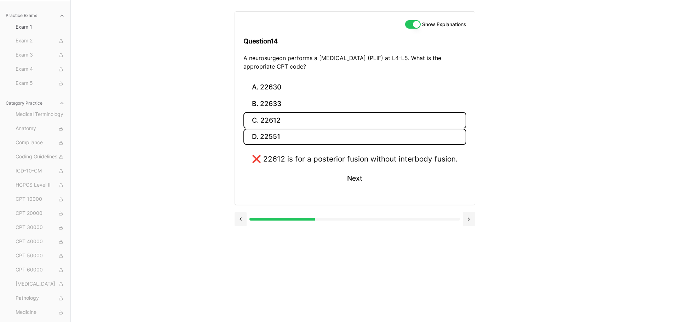
click at [270, 134] on button "D. 22551" at bounding box center [354, 137] width 223 height 17
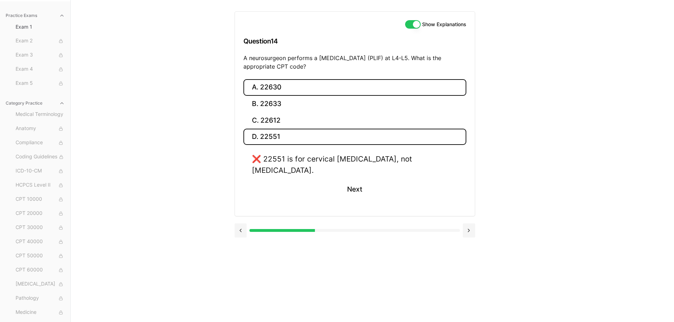
click at [268, 90] on button "A. 22630" at bounding box center [354, 87] width 223 height 17
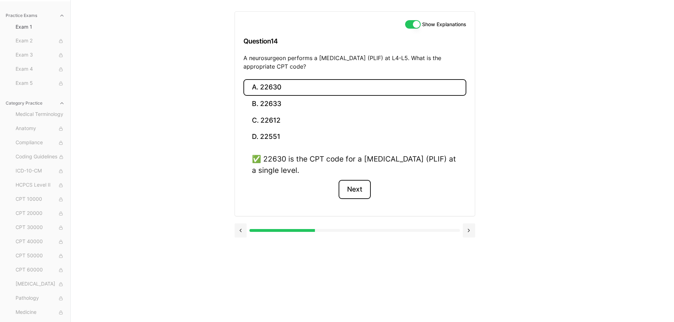
click at [361, 194] on button "Next" at bounding box center [354, 189] width 32 height 19
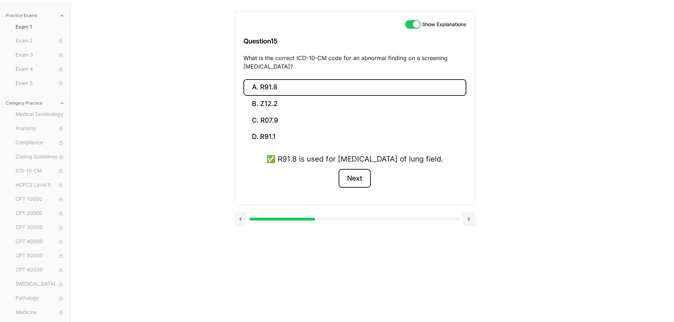
click at [357, 187] on button "Next" at bounding box center [354, 178] width 32 height 19
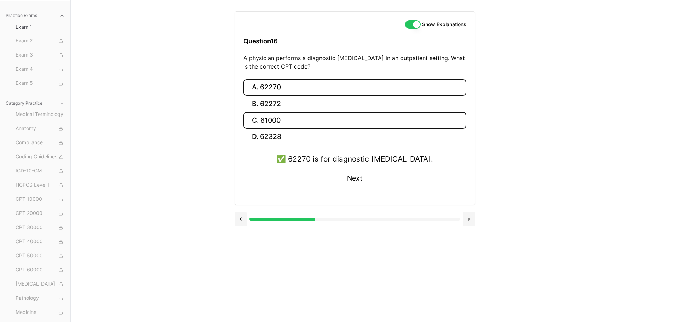
click at [280, 118] on button "C. 61000" at bounding box center [354, 120] width 223 height 17
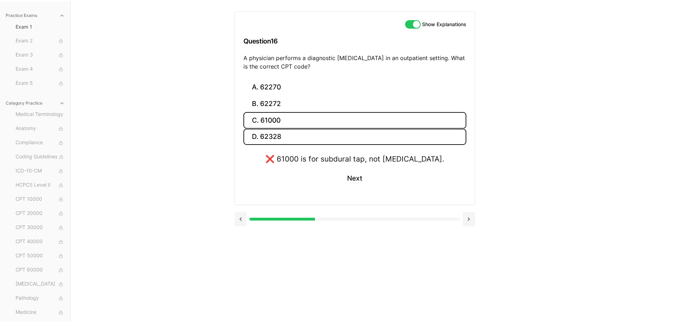
click at [278, 132] on button "D. 62328" at bounding box center [354, 137] width 223 height 17
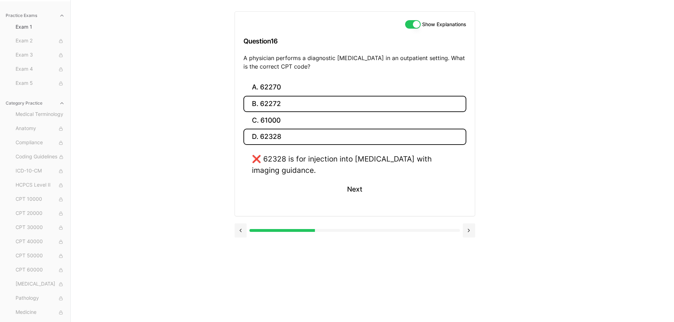
click at [273, 103] on button "B. 62272" at bounding box center [354, 104] width 223 height 17
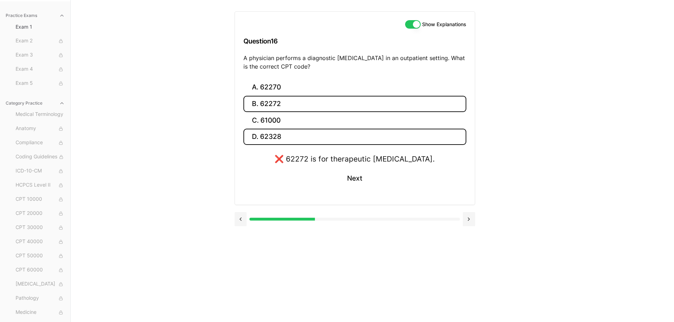
click at [281, 137] on button "D. 62328" at bounding box center [354, 137] width 223 height 17
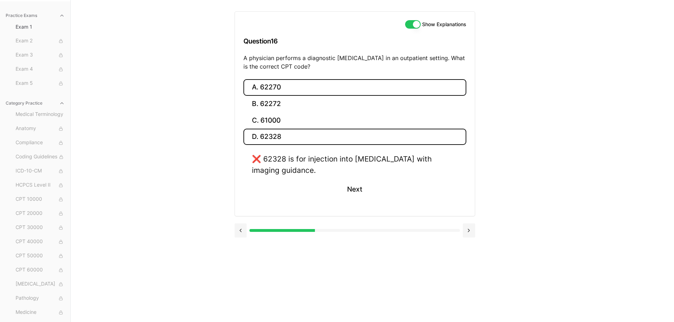
click at [261, 86] on button "A. 62270" at bounding box center [354, 87] width 223 height 17
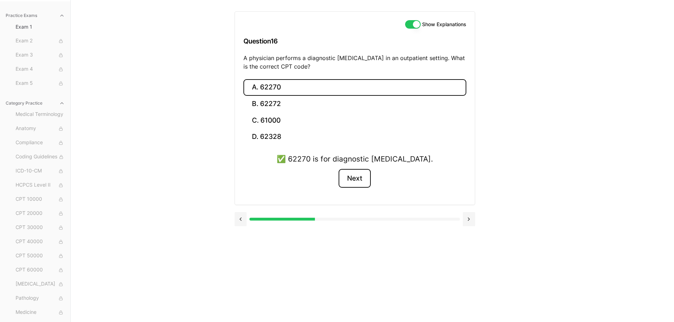
click at [359, 176] on button "Next" at bounding box center [354, 178] width 32 height 19
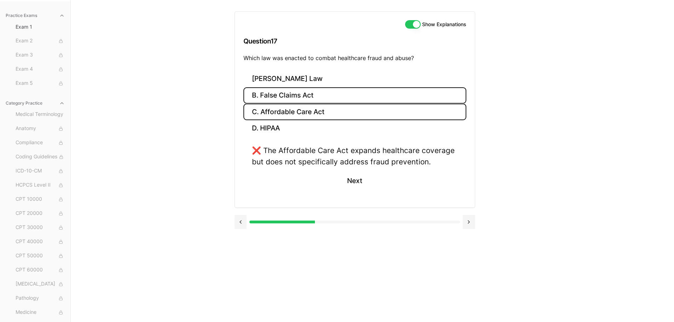
click at [298, 97] on button "B. False Claims Act" at bounding box center [354, 95] width 223 height 17
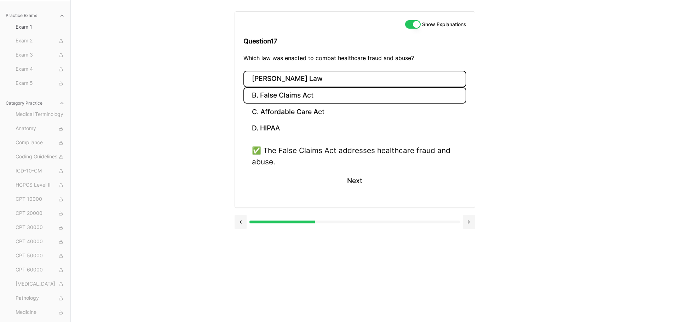
click at [295, 81] on button "[PERSON_NAME] Law" at bounding box center [354, 79] width 223 height 17
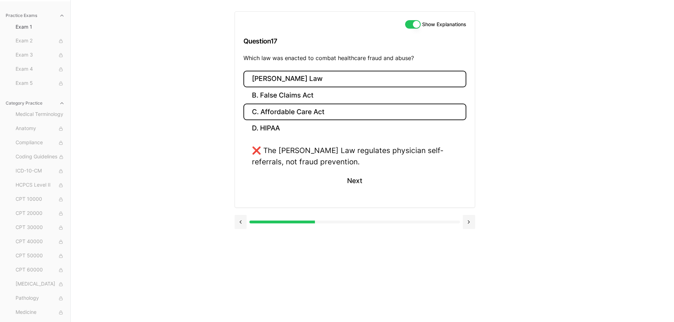
click at [278, 110] on button "C. Affordable Care Act" at bounding box center [354, 112] width 223 height 17
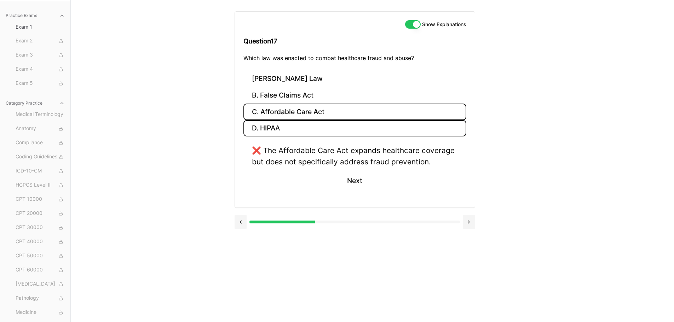
click at [273, 129] on button "D. HIPAA" at bounding box center [354, 128] width 223 height 17
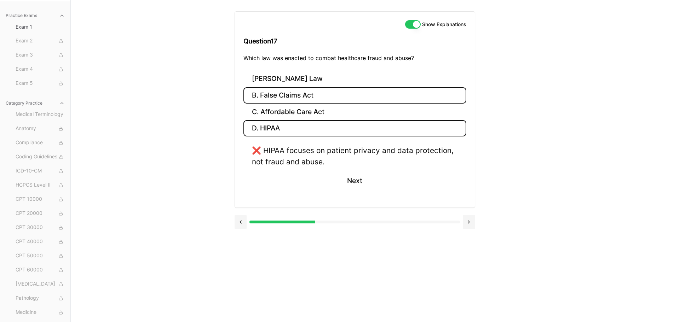
click at [278, 95] on button "B. False Claims Act" at bounding box center [354, 95] width 223 height 17
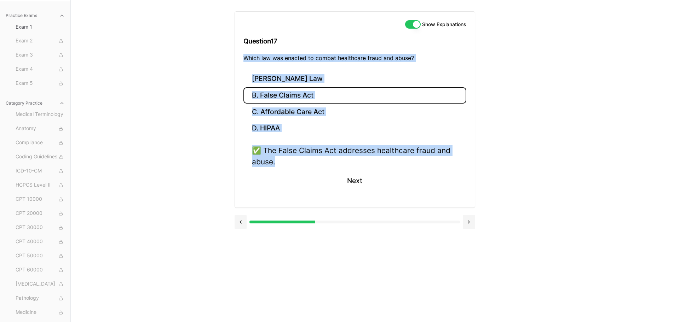
drag, startPoint x: 288, startPoint y: 164, endPoint x: 243, endPoint y: 56, distance: 117.4
click at [243, 56] on div "Show Explanations Question 17 Which law was enacted to combat healthcare fraud …" at bounding box center [354, 109] width 241 height 197
copy div "Which law was enacted to combat healthcare fraud and abuse? [PERSON_NAME] Law B…"
click at [357, 179] on button "Next" at bounding box center [354, 181] width 32 height 19
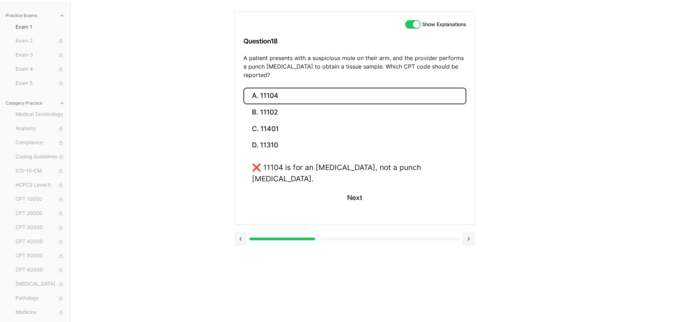
click at [295, 180] on div "❌ 11104 is for an [MEDICAL_DATA], not a punch [MEDICAL_DATA]. Next" at bounding box center [354, 189] width 223 height 54
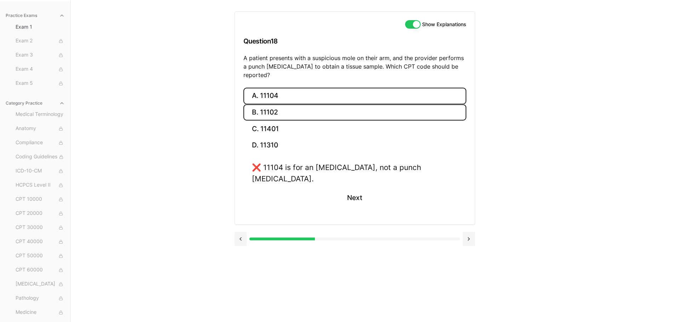
click at [268, 109] on button "B. 11102" at bounding box center [354, 112] width 223 height 17
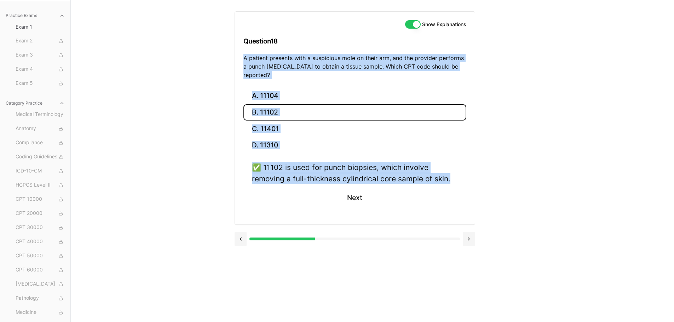
drag, startPoint x: 461, startPoint y: 167, endPoint x: 244, endPoint y: 54, distance: 243.8
click at [244, 54] on div "Show Explanations Question 18 A patient presents with a suspicious mole on thei…" at bounding box center [354, 118] width 241 height 214
copy div "A patient presents with a suspicious mole on their arm, and the provider perfor…"
click at [192, 122] on div "Practice Exams Exam 1 Exam 2 Exam 3 Exam 4 Exam 5 Category Practice Medical Ter…" at bounding box center [337, 161] width 674 height 322
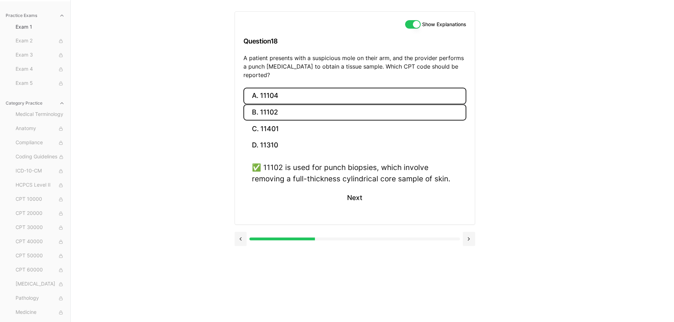
click at [286, 88] on button "A. 11104" at bounding box center [354, 96] width 223 height 17
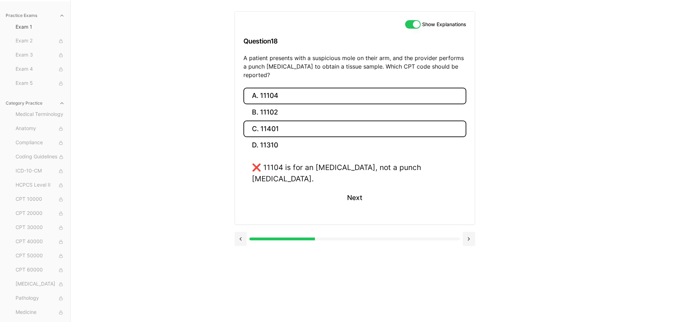
click at [282, 124] on button "C. 11401" at bounding box center [354, 129] width 223 height 17
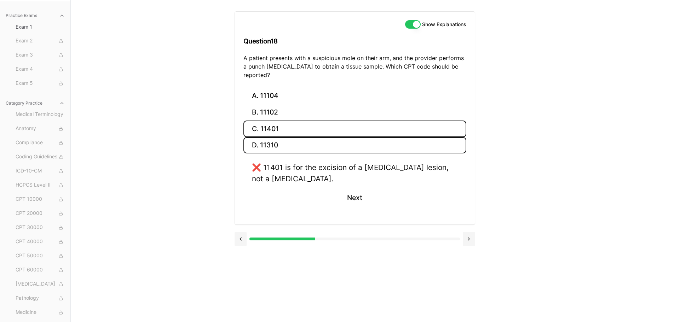
click at [283, 139] on button "D. 11310" at bounding box center [354, 145] width 223 height 17
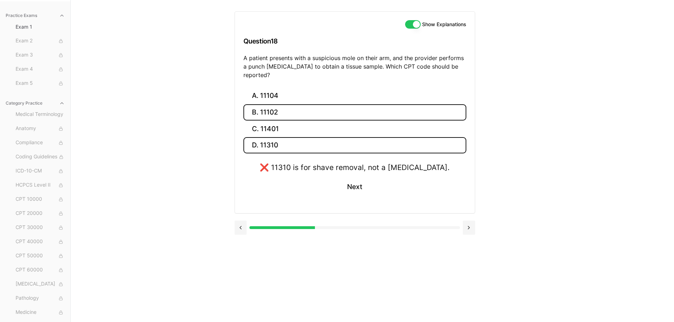
click at [297, 105] on button "B. 11102" at bounding box center [354, 112] width 223 height 17
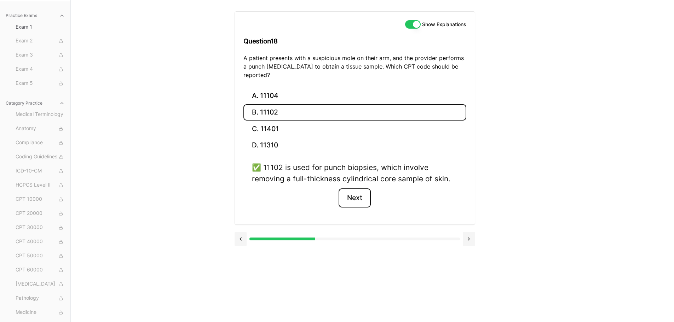
click at [352, 190] on button "Next" at bounding box center [354, 198] width 32 height 19
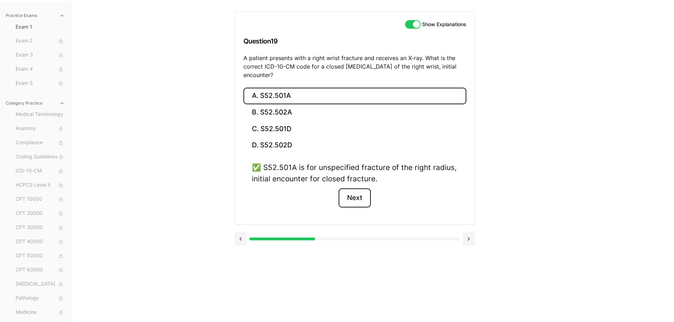
click at [352, 190] on button "Next" at bounding box center [354, 198] width 32 height 19
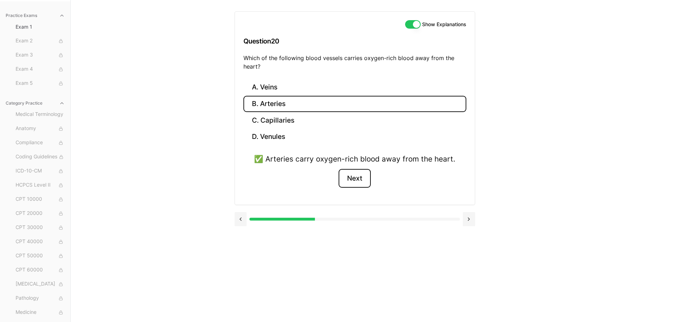
click at [359, 180] on button "Next" at bounding box center [354, 178] width 32 height 19
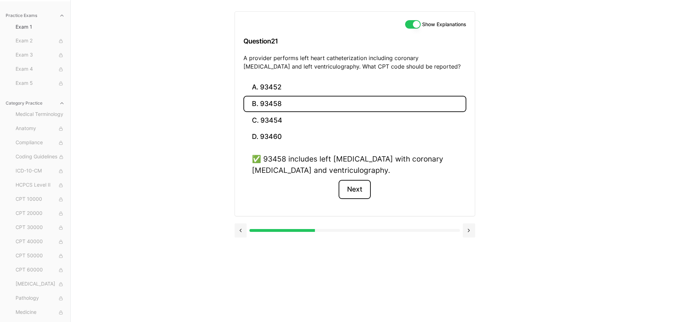
click at [357, 190] on button "Next" at bounding box center [354, 189] width 32 height 19
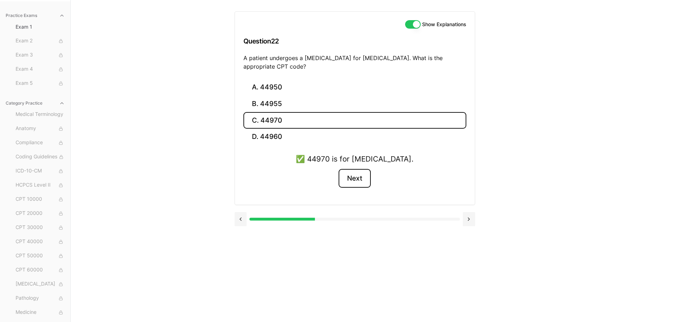
click at [354, 180] on button "Next" at bounding box center [354, 178] width 32 height 19
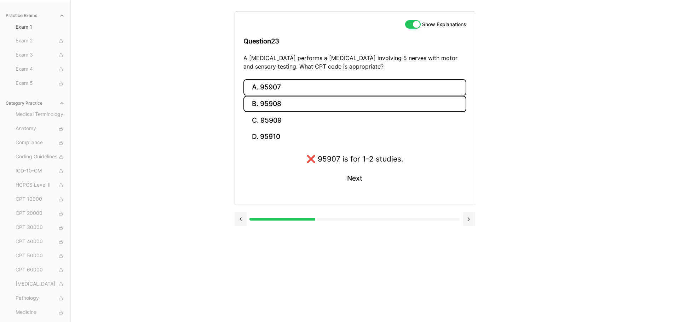
click at [268, 100] on button "B. 95908" at bounding box center [354, 104] width 223 height 17
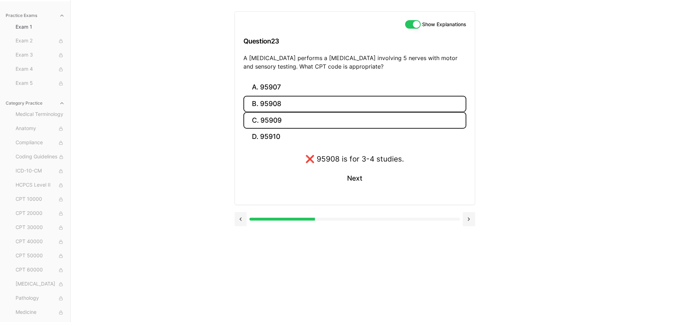
click at [267, 122] on button "C. 95909" at bounding box center [354, 120] width 223 height 17
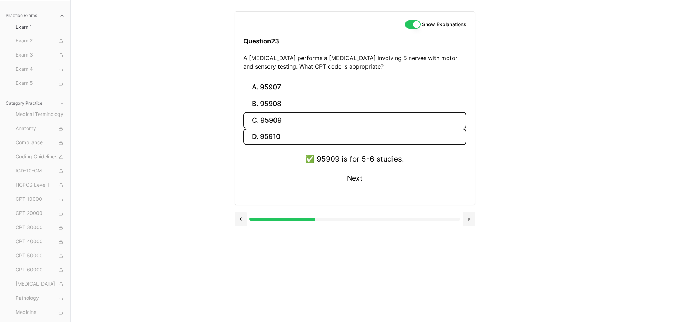
click at [274, 135] on button "D. 95910" at bounding box center [354, 137] width 223 height 17
click at [264, 123] on button "C. 95909" at bounding box center [354, 120] width 223 height 17
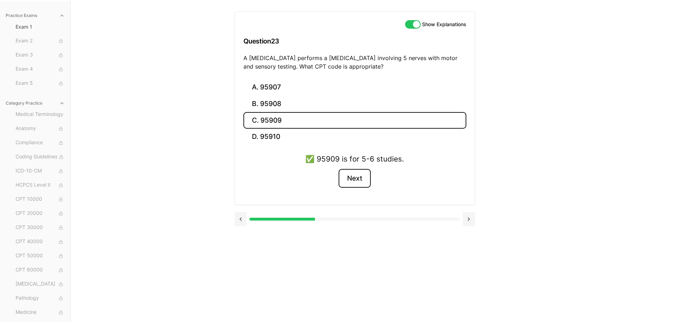
click at [354, 179] on button "Next" at bounding box center [354, 178] width 32 height 19
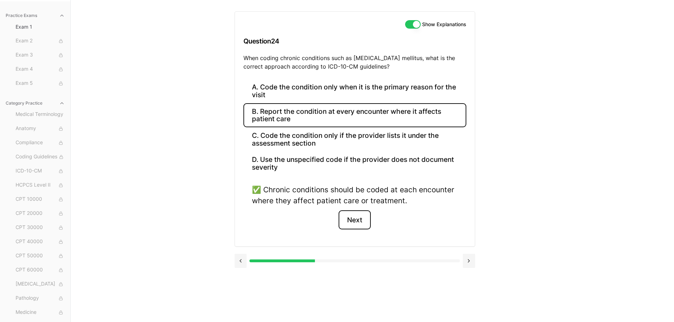
click at [357, 222] on button "Next" at bounding box center [354, 219] width 32 height 19
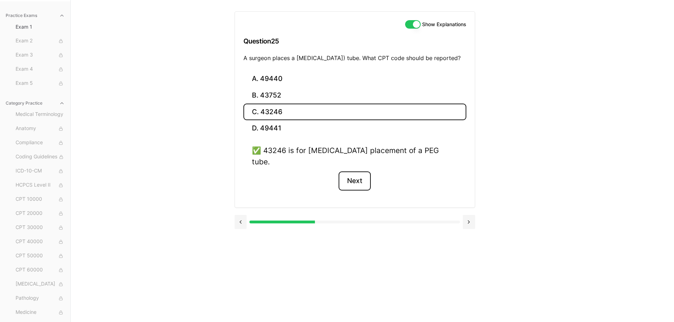
click at [353, 184] on button "Next" at bounding box center [354, 181] width 32 height 19
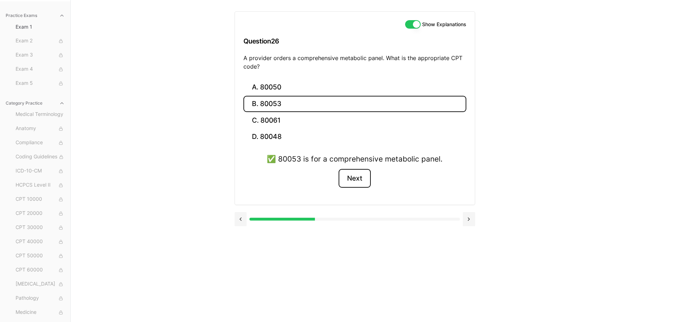
click at [354, 183] on button "Next" at bounding box center [354, 178] width 32 height 19
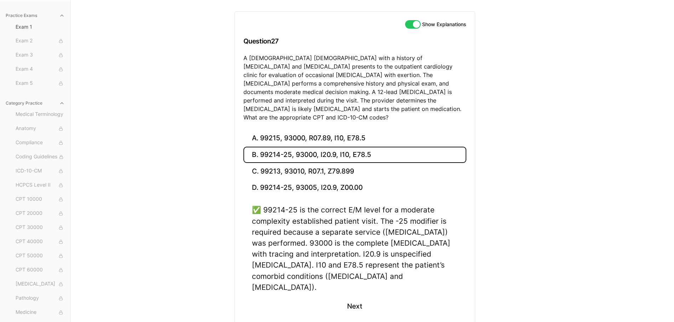
scroll to position [84, 0]
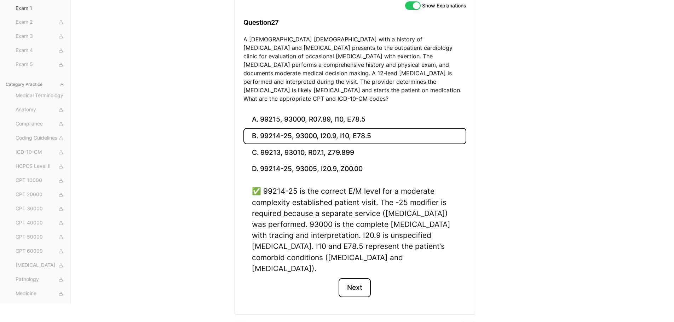
click at [359, 278] on button "Next" at bounding box center [354, 287] width 32 height 19
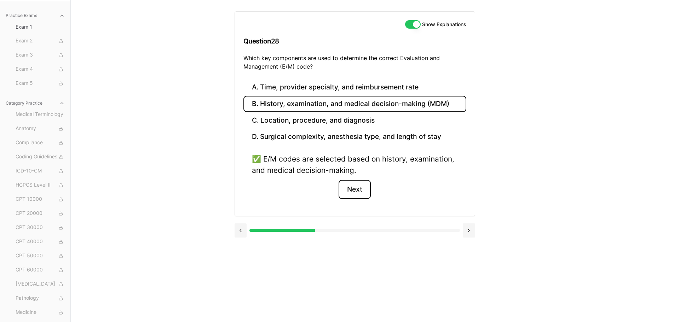
click at [345, 193] on button "Next" at bounding box center [354, 189] width 32 height 19
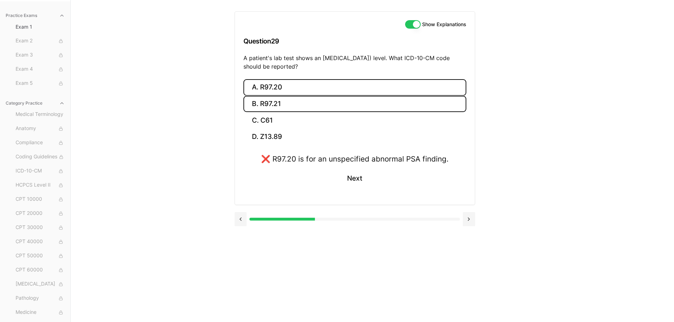
click at [273, 102] on button "B. R97.21" at bounding box center [354, 104] width 223 height 17
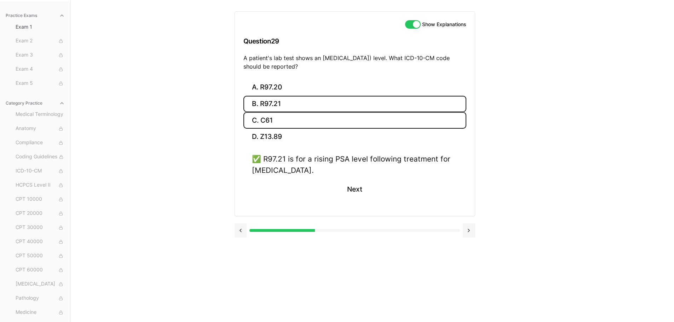
click at [282, 122] on button "C. C61" at bounding box center [354, 120] width 223 height 17
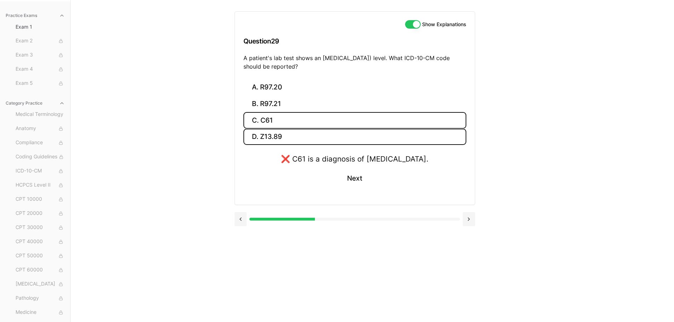
click at [276, 135] on button "D. Z13.89" at bounding box center [354, 137] width 223 height 17
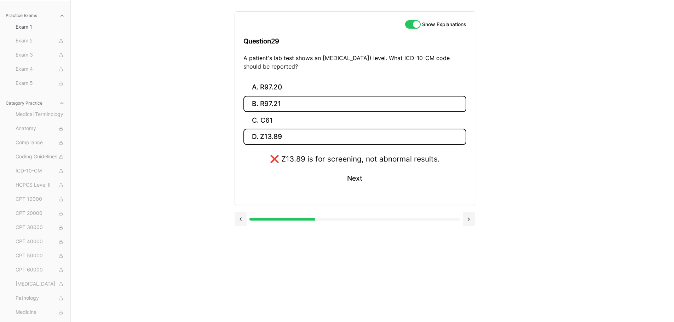
click at [285, 100] on button "B. R97.21" at bounding box center [354, 104] width 223 height 17
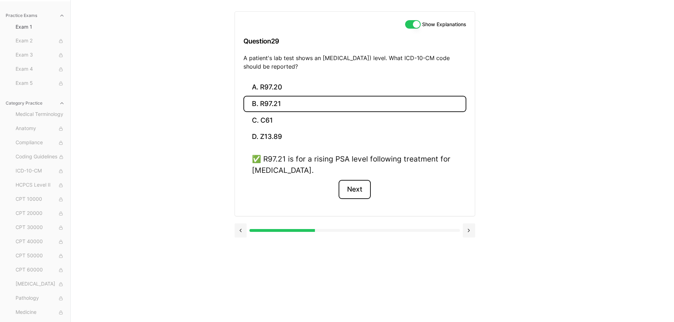
click at [360, 189] on button "Next" at bounding box center [354, 189] width 32 height 19
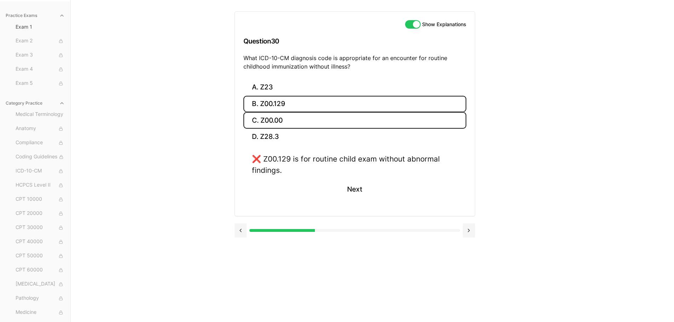
click at [277, 121] on button "C. Z00.00" at bounding box center [354, 120] width 223 height 17
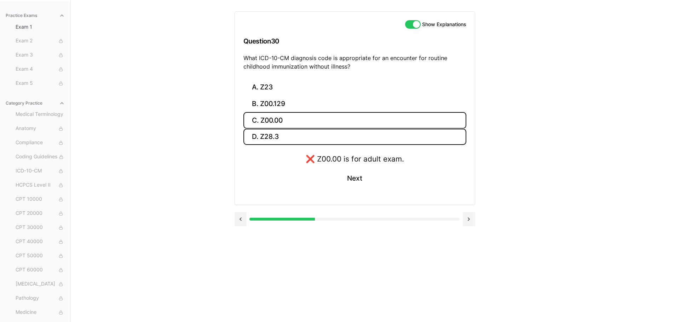
click at [280, 135] on button "D. Z28.3" at bounding box center [354, 137] width 223 height 17
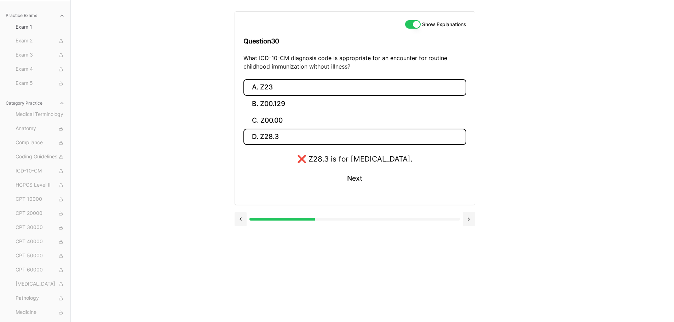
click at [271, 88] on button "A. Z23" at bounding box center [354, 87] width 223 height 17
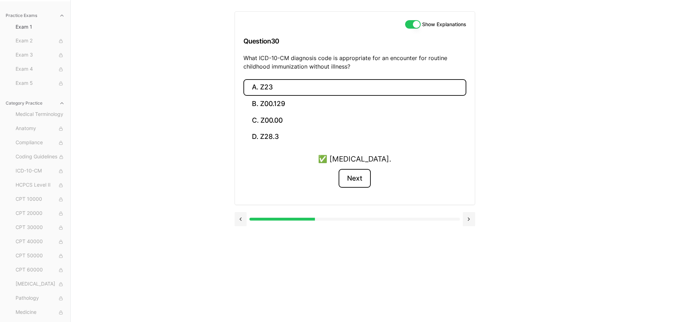
click at [348, 176] on button "Next" at bounding box center [354, 178] width 32 height 19
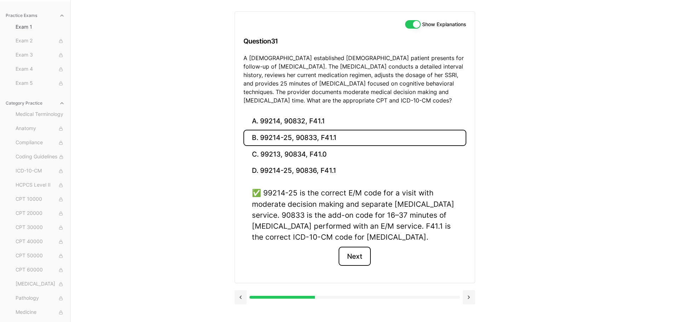
click at [357, 256] on button "Next" at bounding box center [354, 256] width 32 height 19
